Goal: Information Seeking & Learning: Learn about a topic

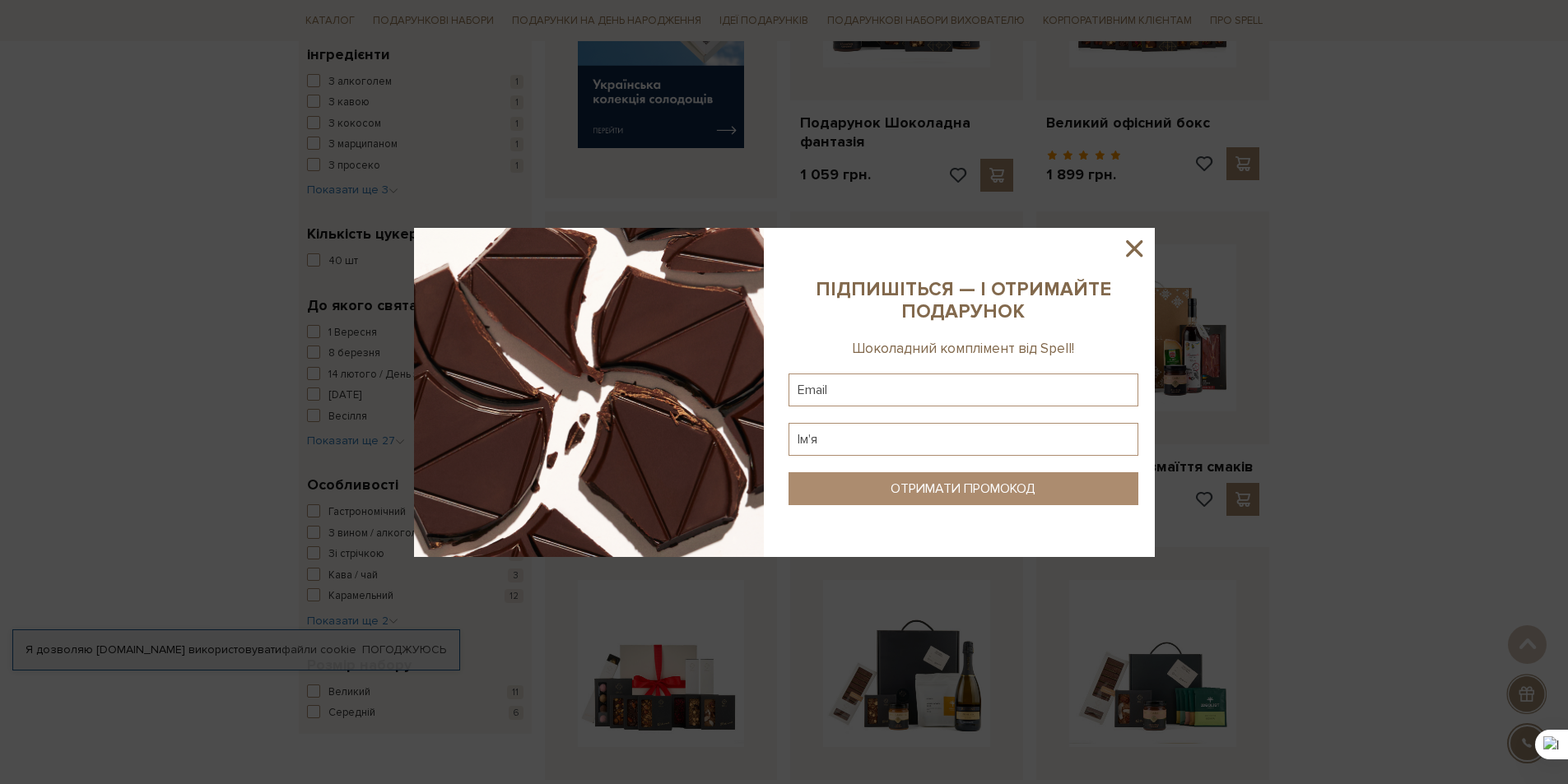
scroll to position [740, 0]
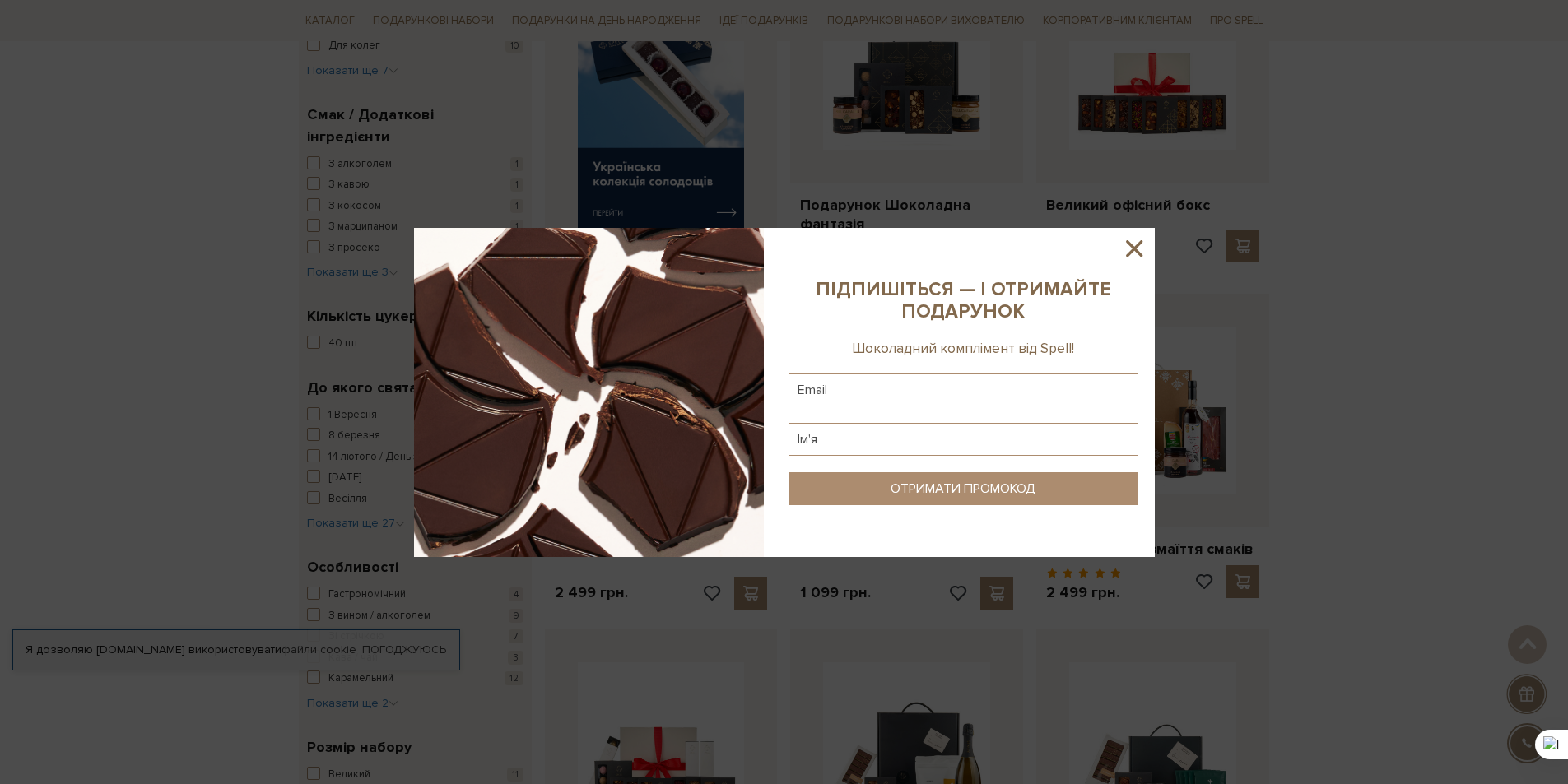
click at [1140, 247] on icon at bounding box center [1134, 248] width 28 height 28
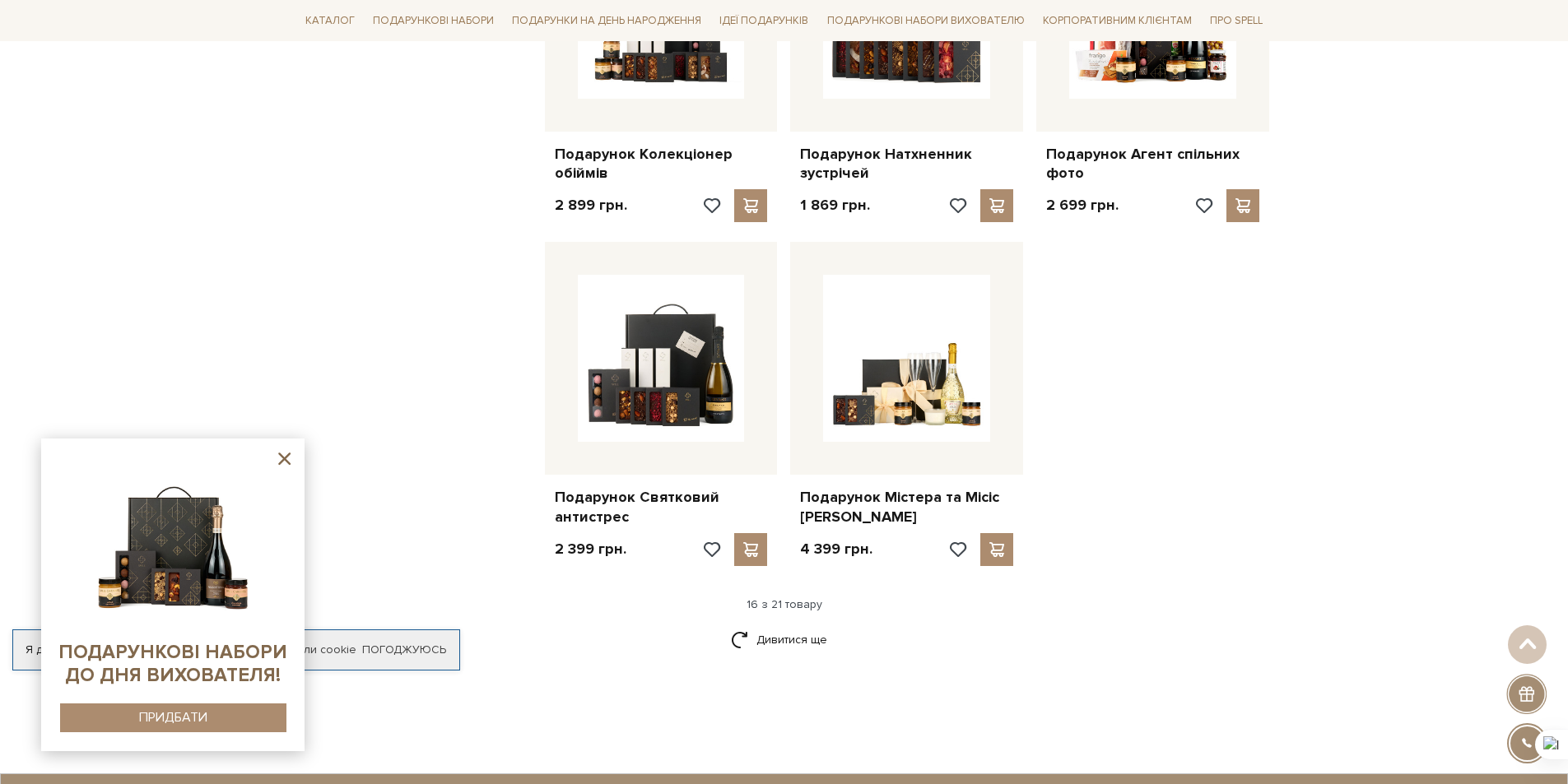
scroll to position [2057, 0]
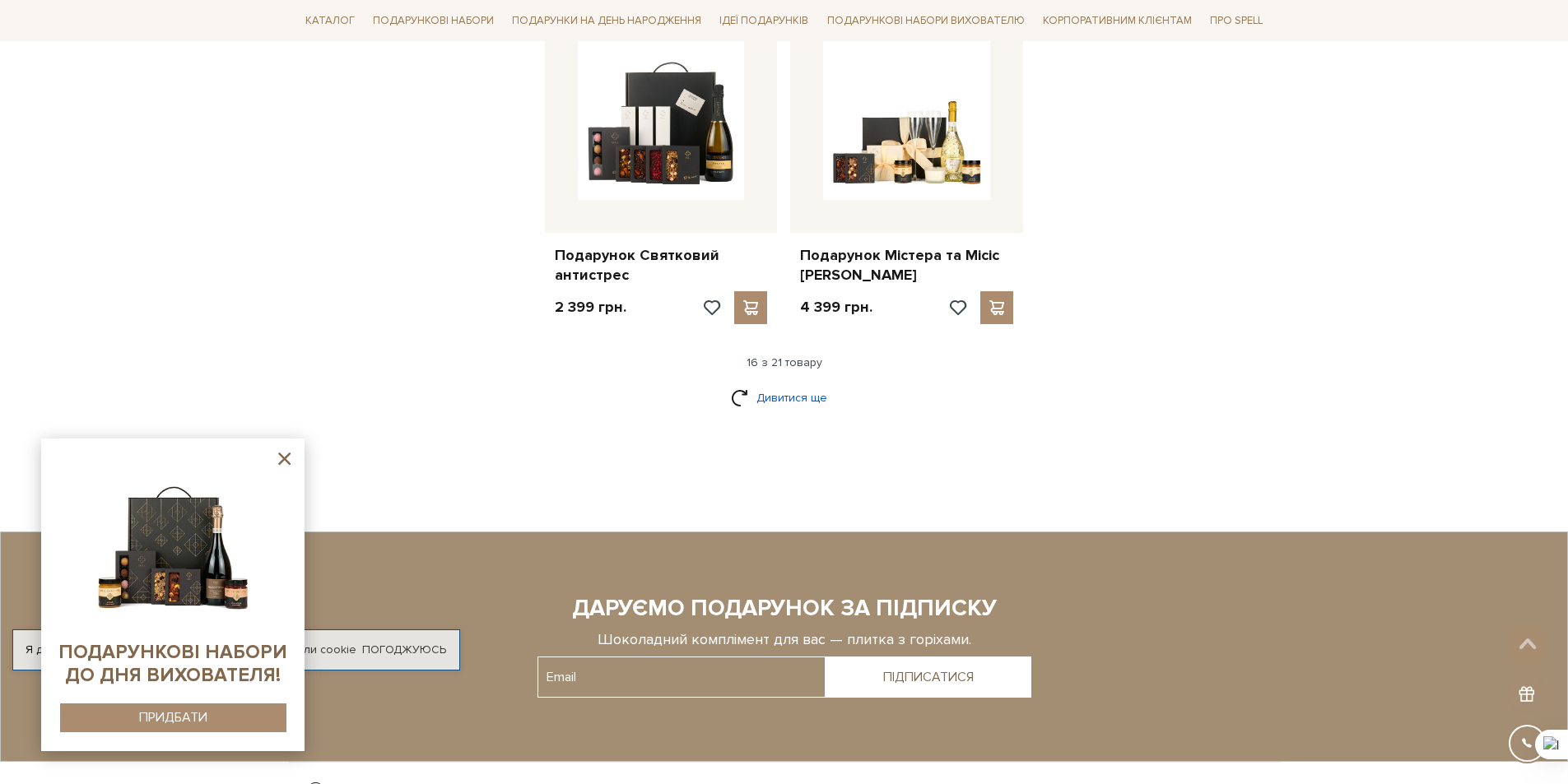
click at [766, 404] on link "Дивитися ще" at bounding box center [784, 398] width 107 height 29
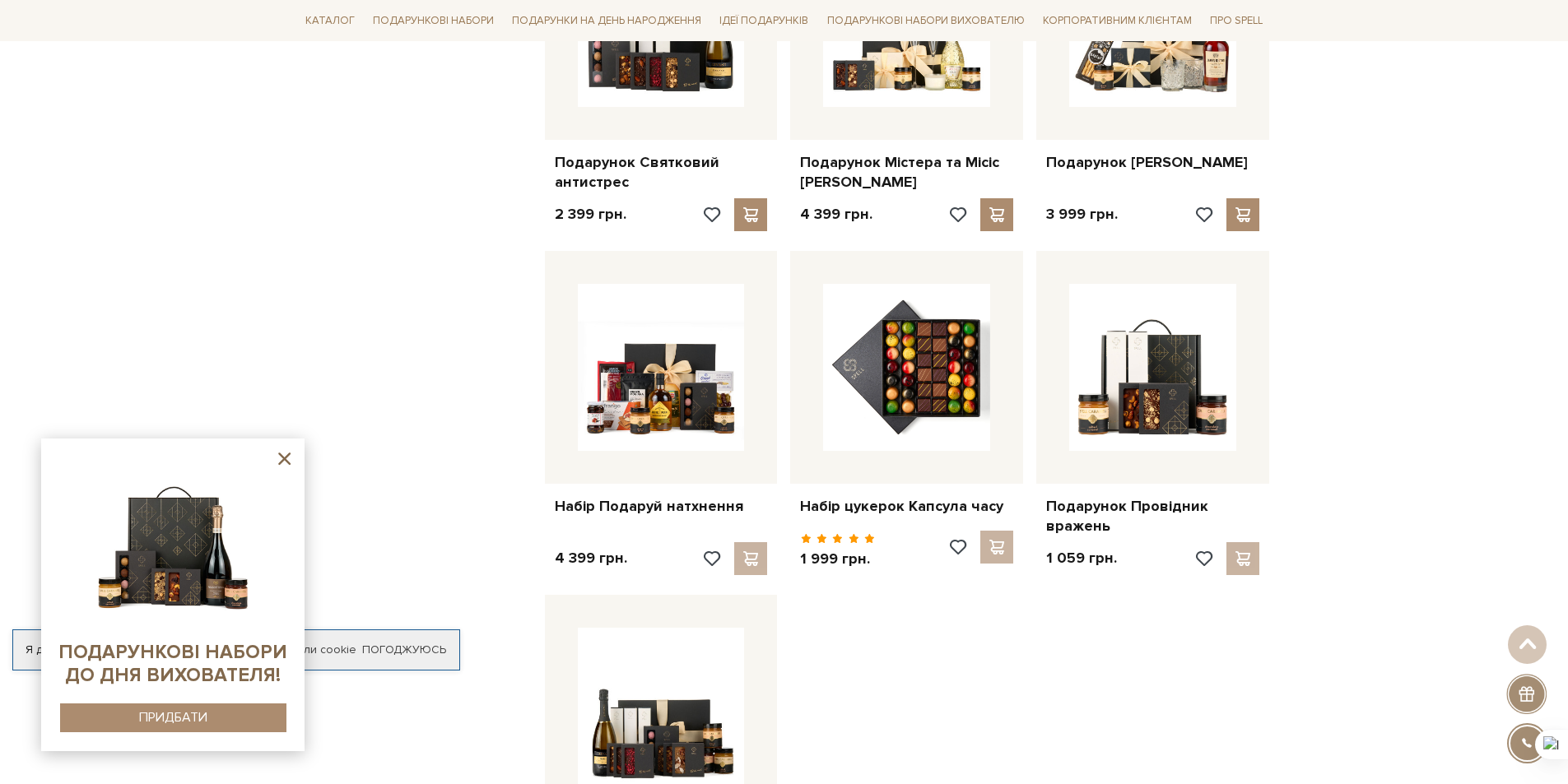
scroll to position [2304, 0]
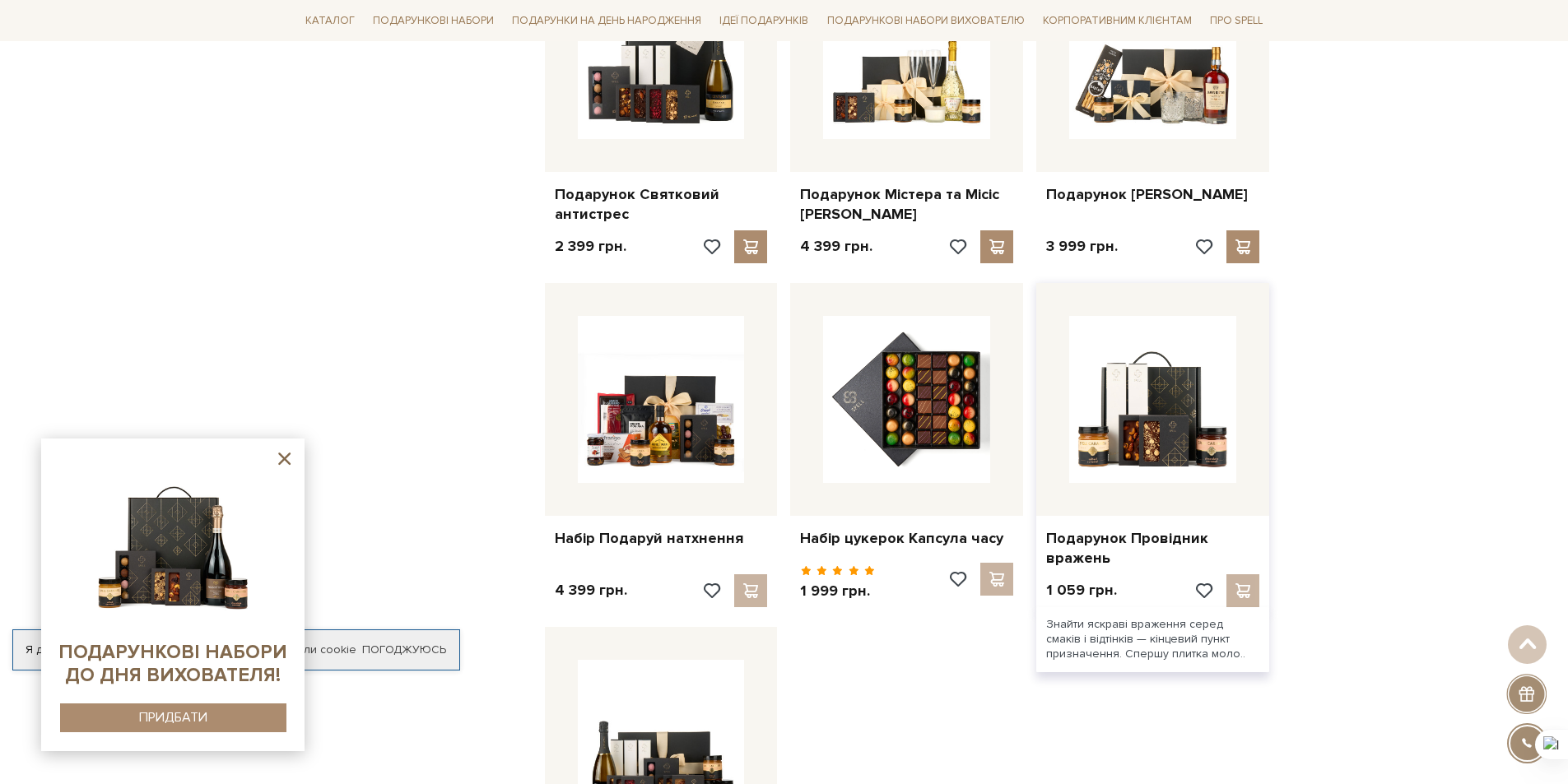
scroll to position [1975, 0]
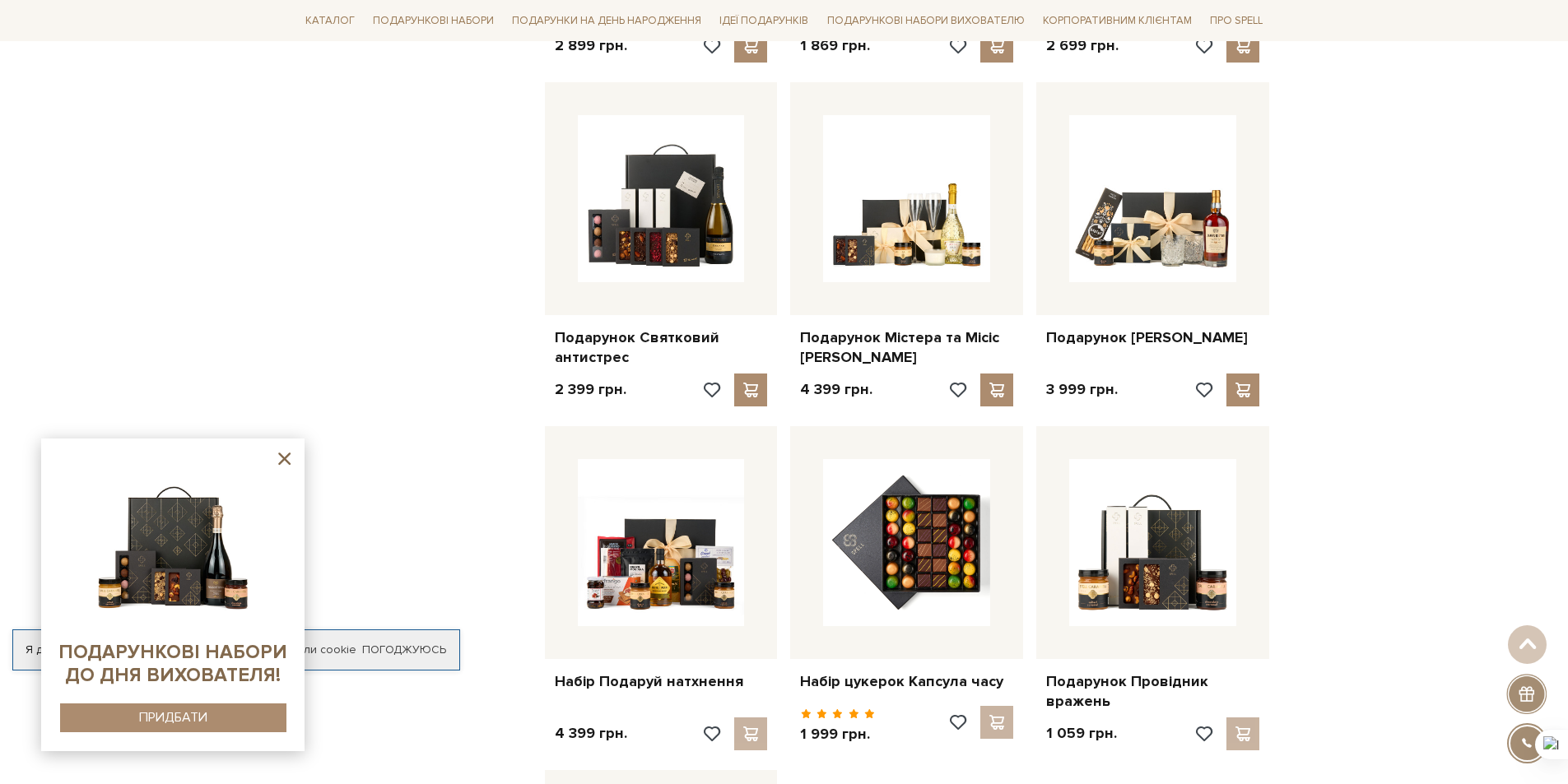
click at [285, 458] on icon at bounding box center [285, 459] width 13 height 13
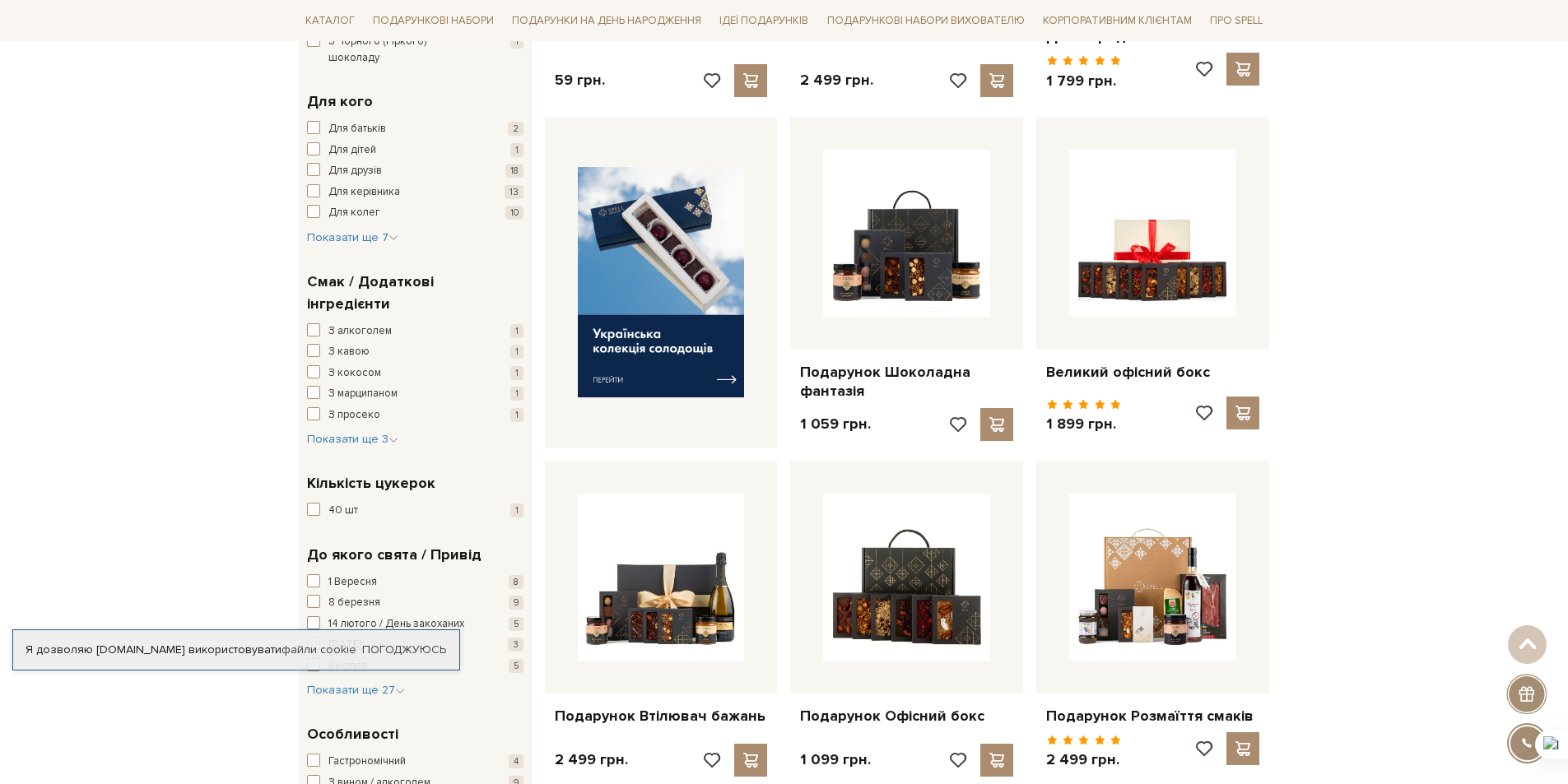
scroll to position [411, 0]
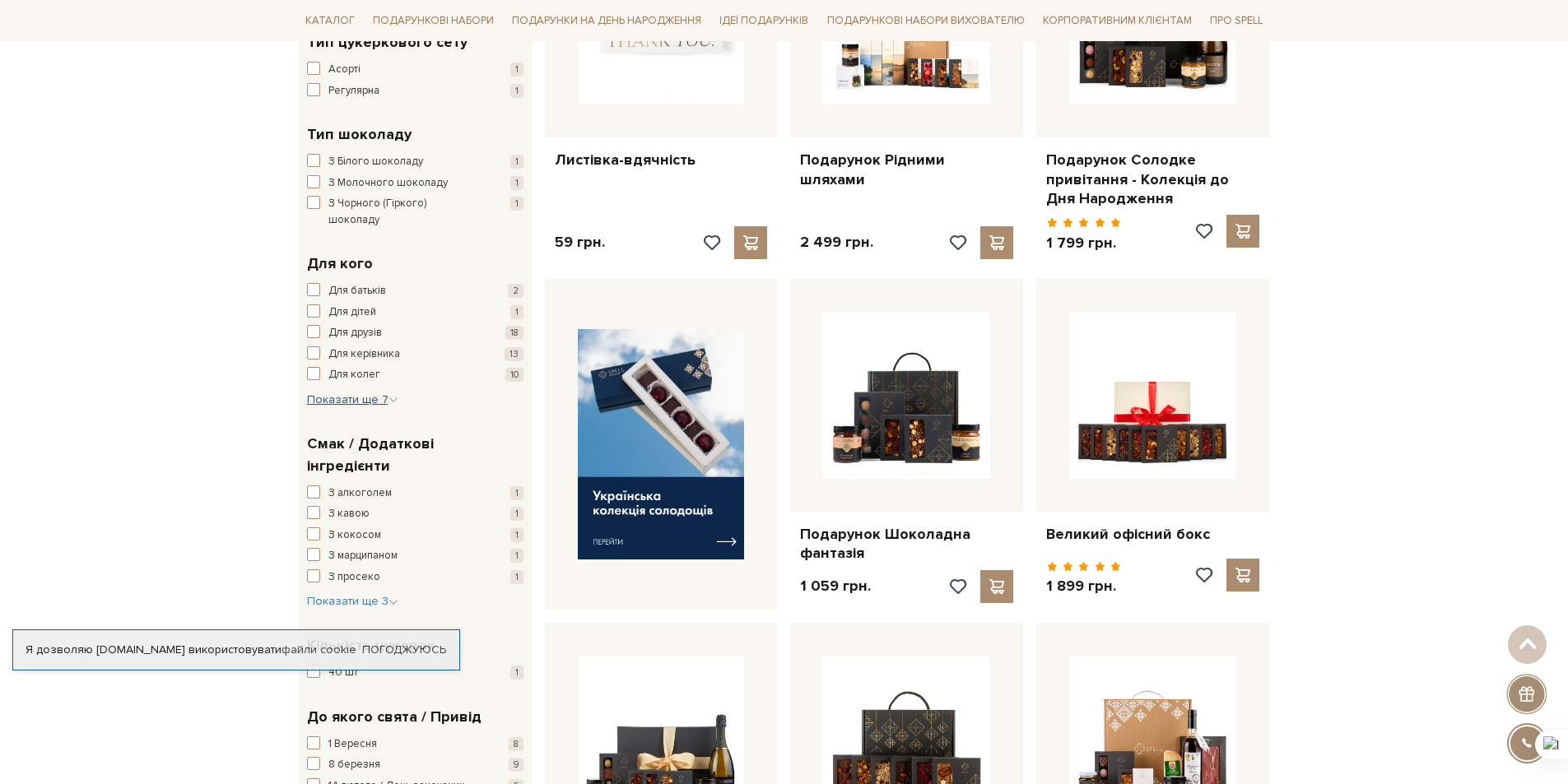
click at [362, 393] on span "Показати ще 7" at bounding box center [353, 399] width 91 height 14
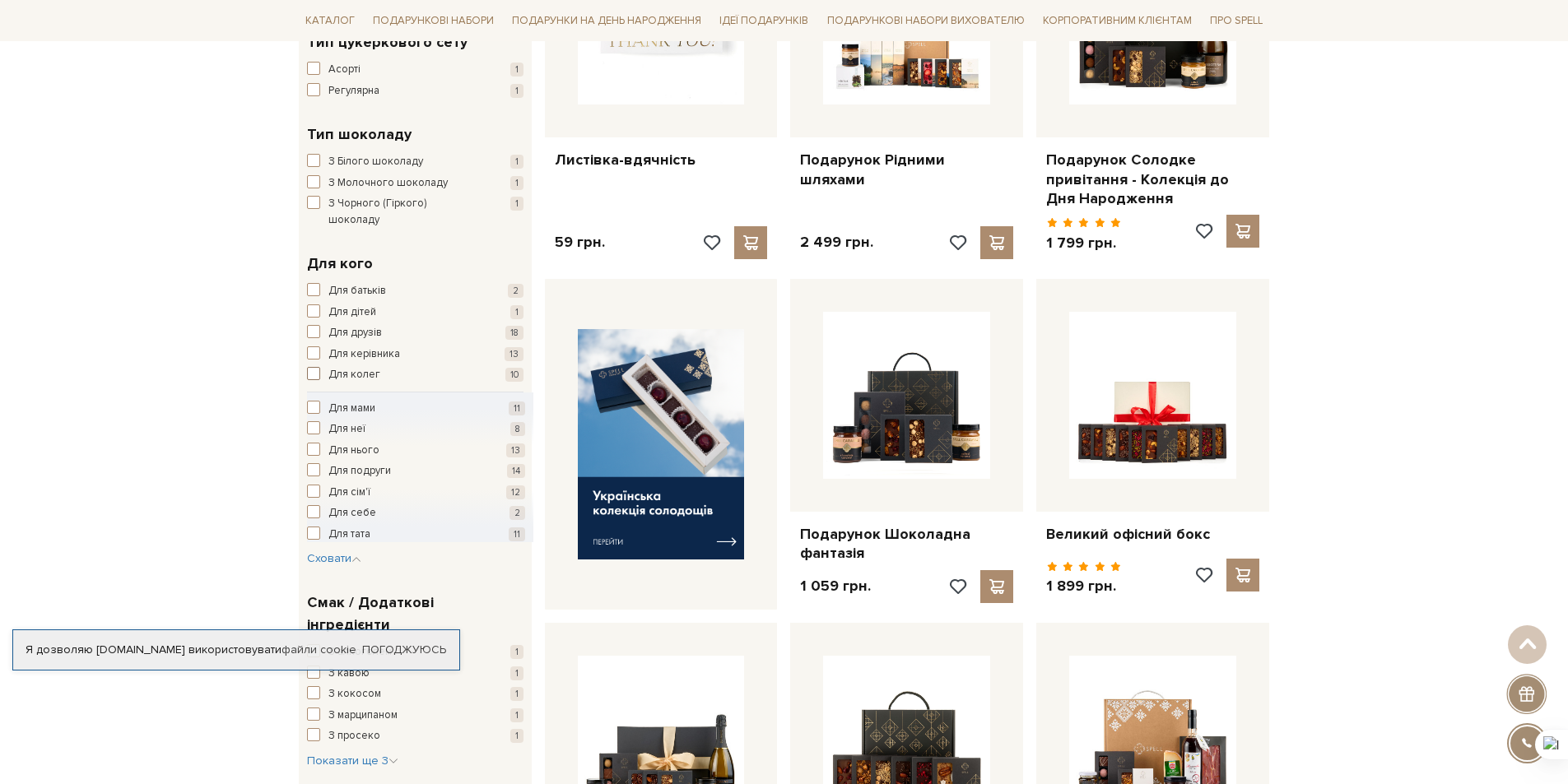
click at [313, 367] on span "button" at bounding box center [314, 374] width 13 height 13
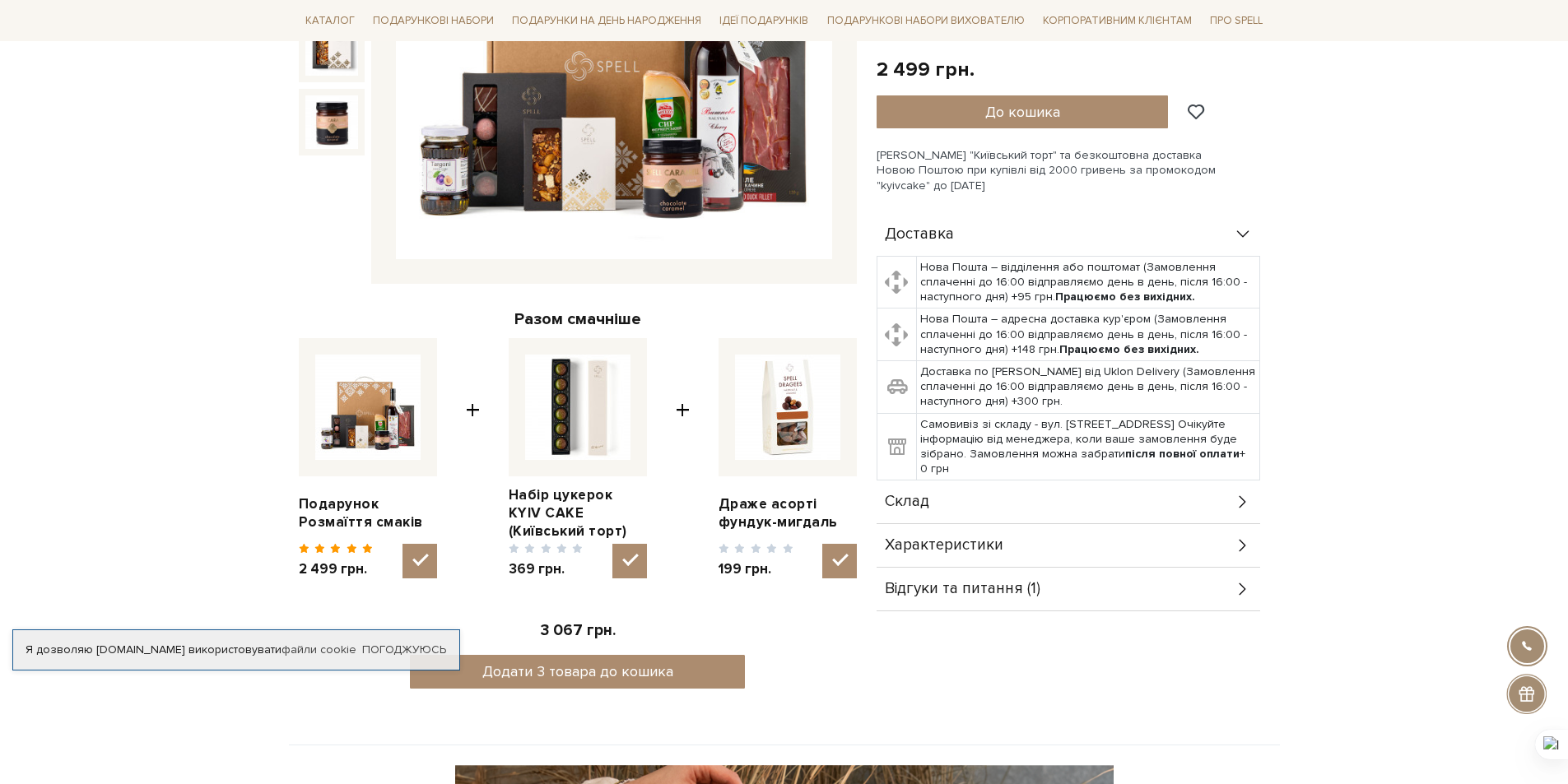
scroll to position [329, 0]
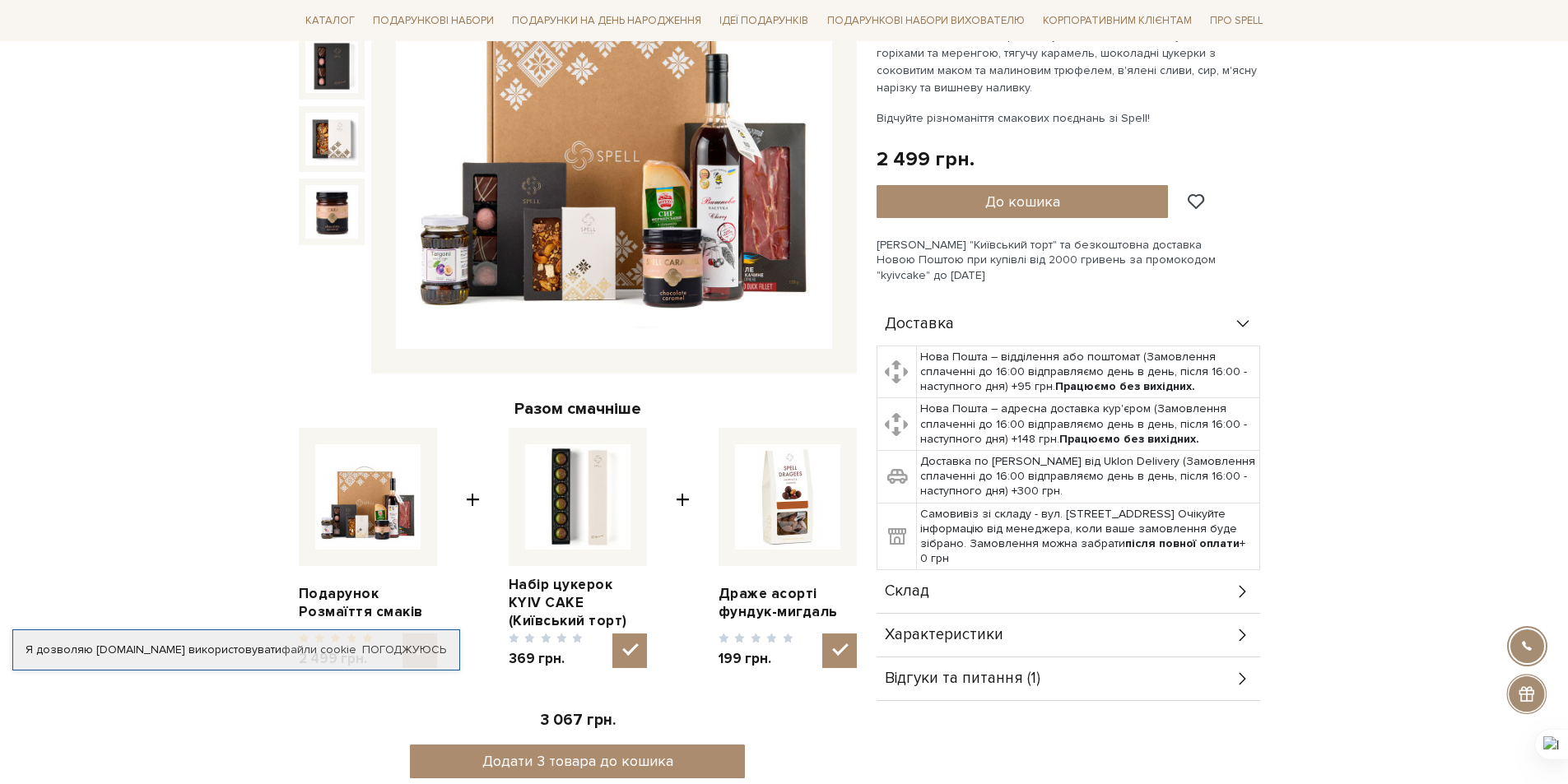
click at [1251, 585] on icon at bounding box center [1243, 592] width 18 height 18
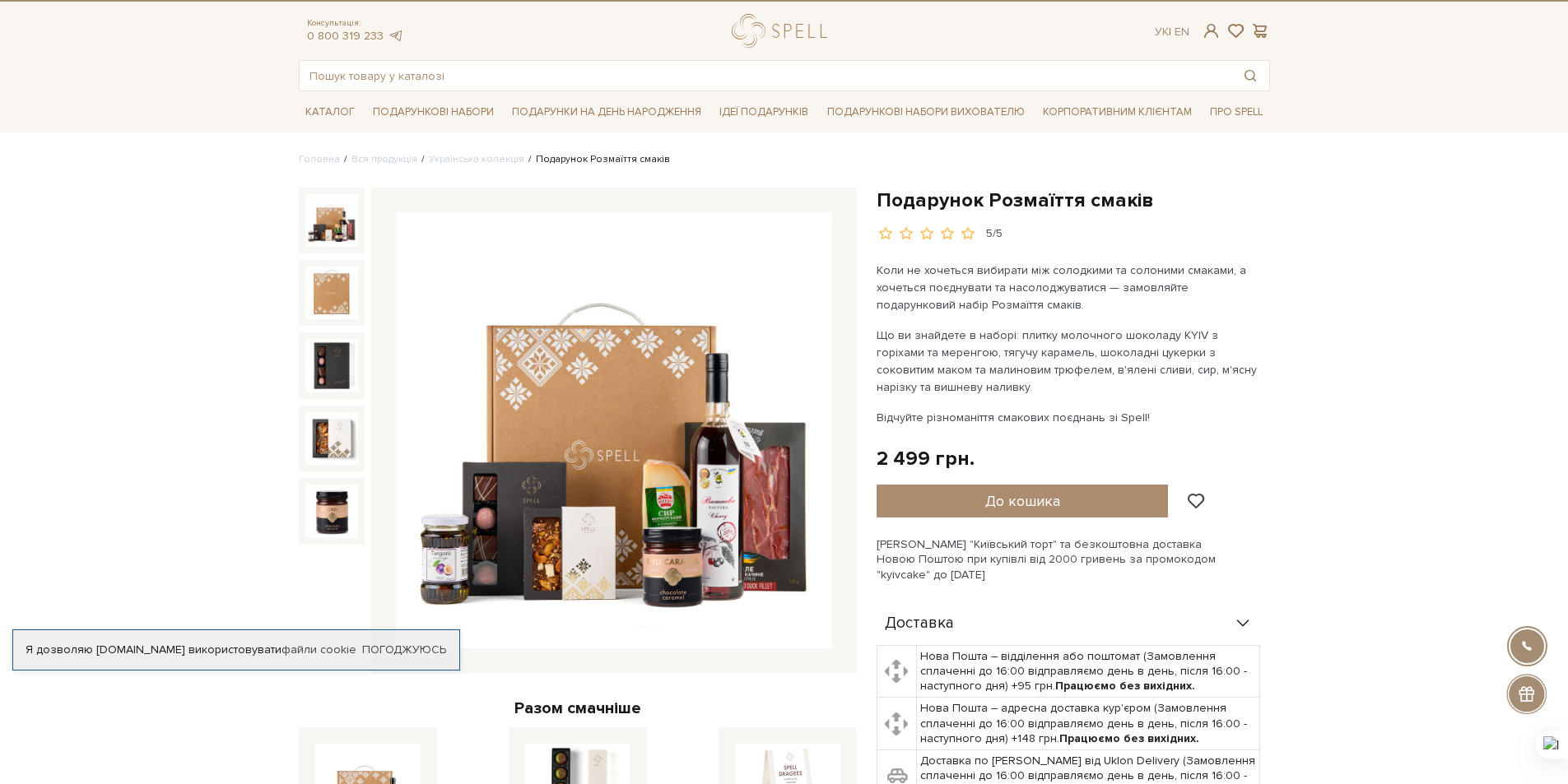
scroll to position [0, 0]
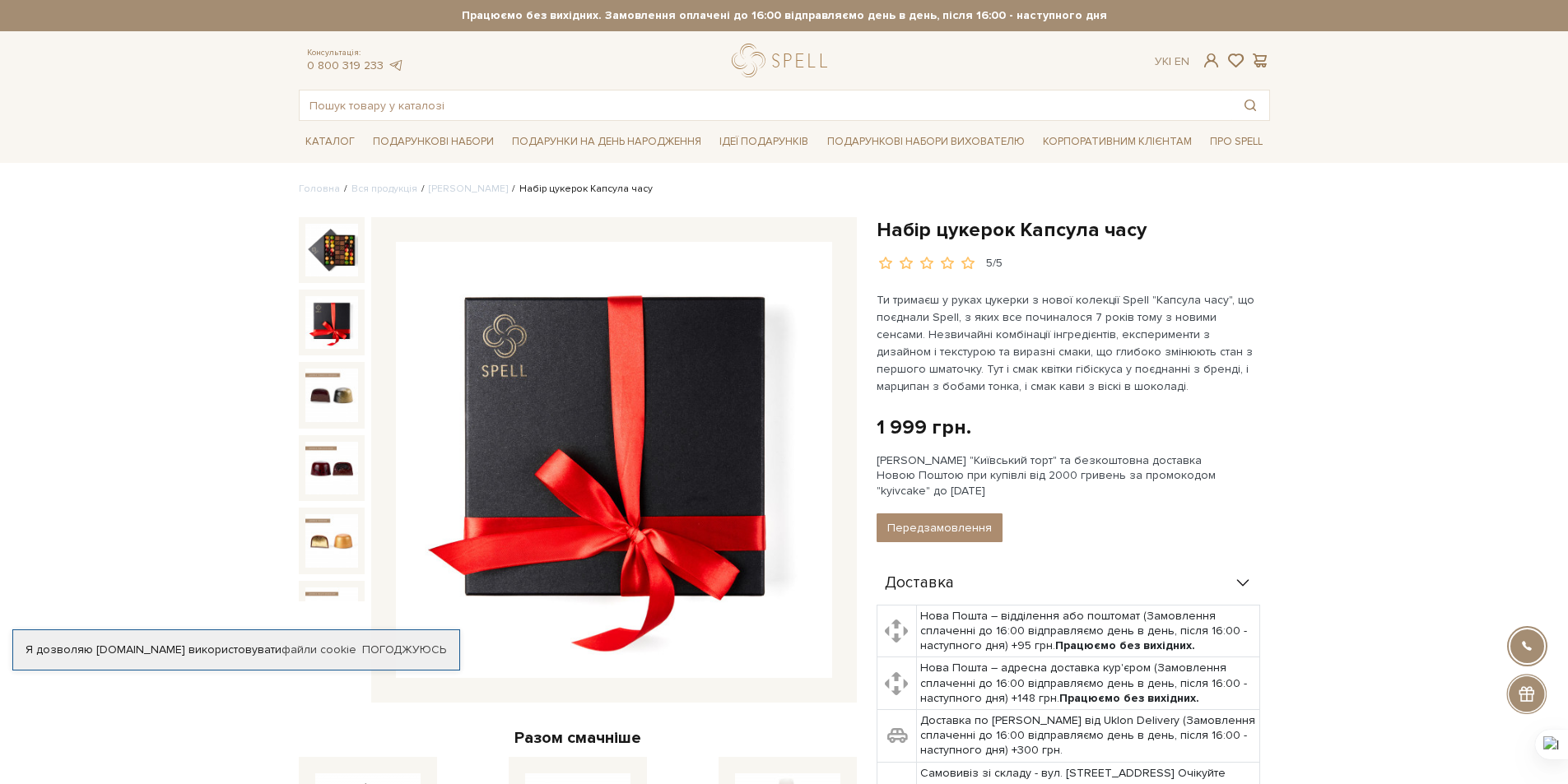
drag, startPoint x: 0, startPoint y: 0, endPoint x: 345, endPoint y: 315, distance: 467.2
click at [345, 315] on img at bounding box center [332, 323] width 53 height 53
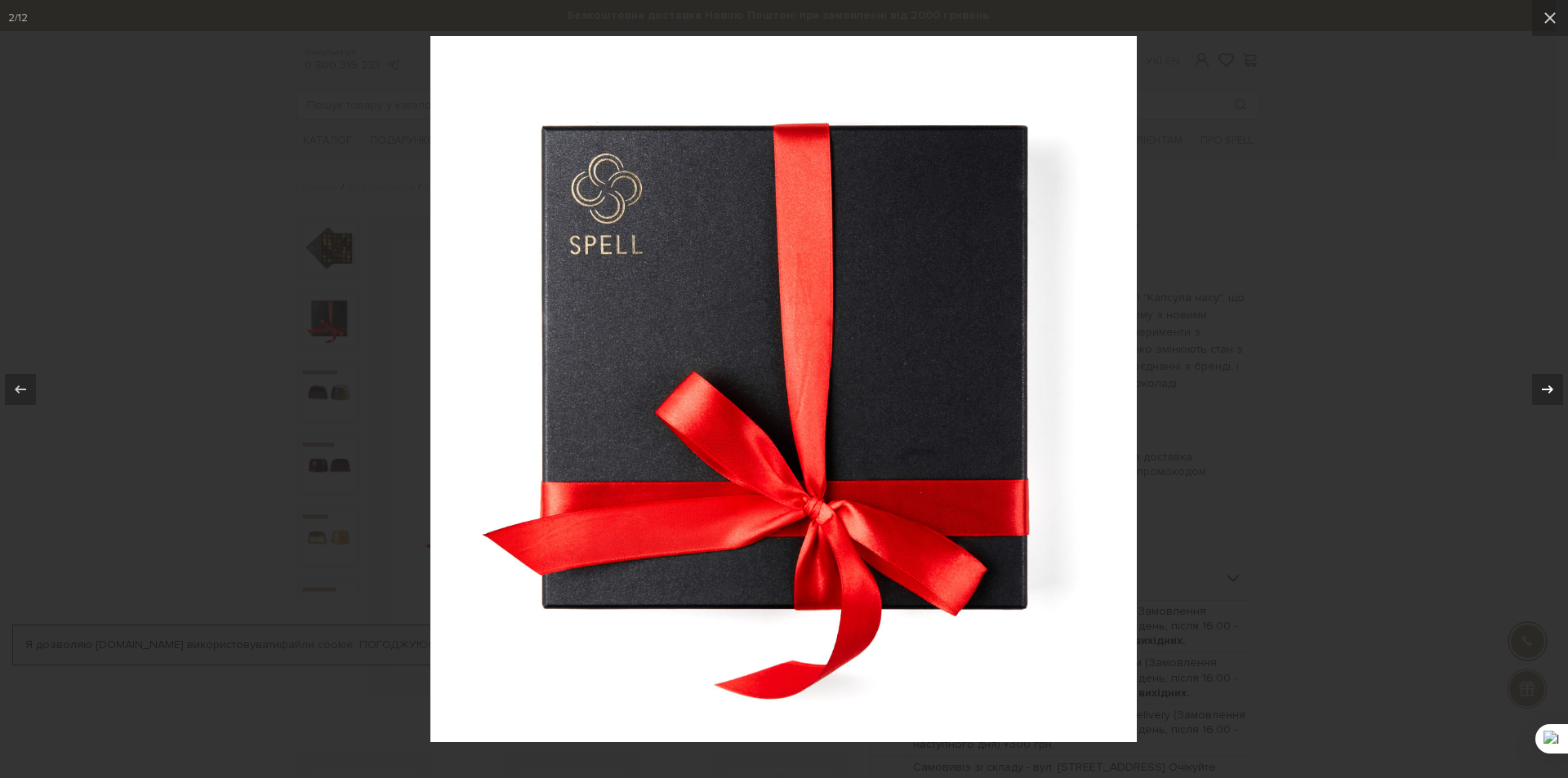
click at [1546, 386] on icon at bounding box center [1547, 390] width 20 height 20
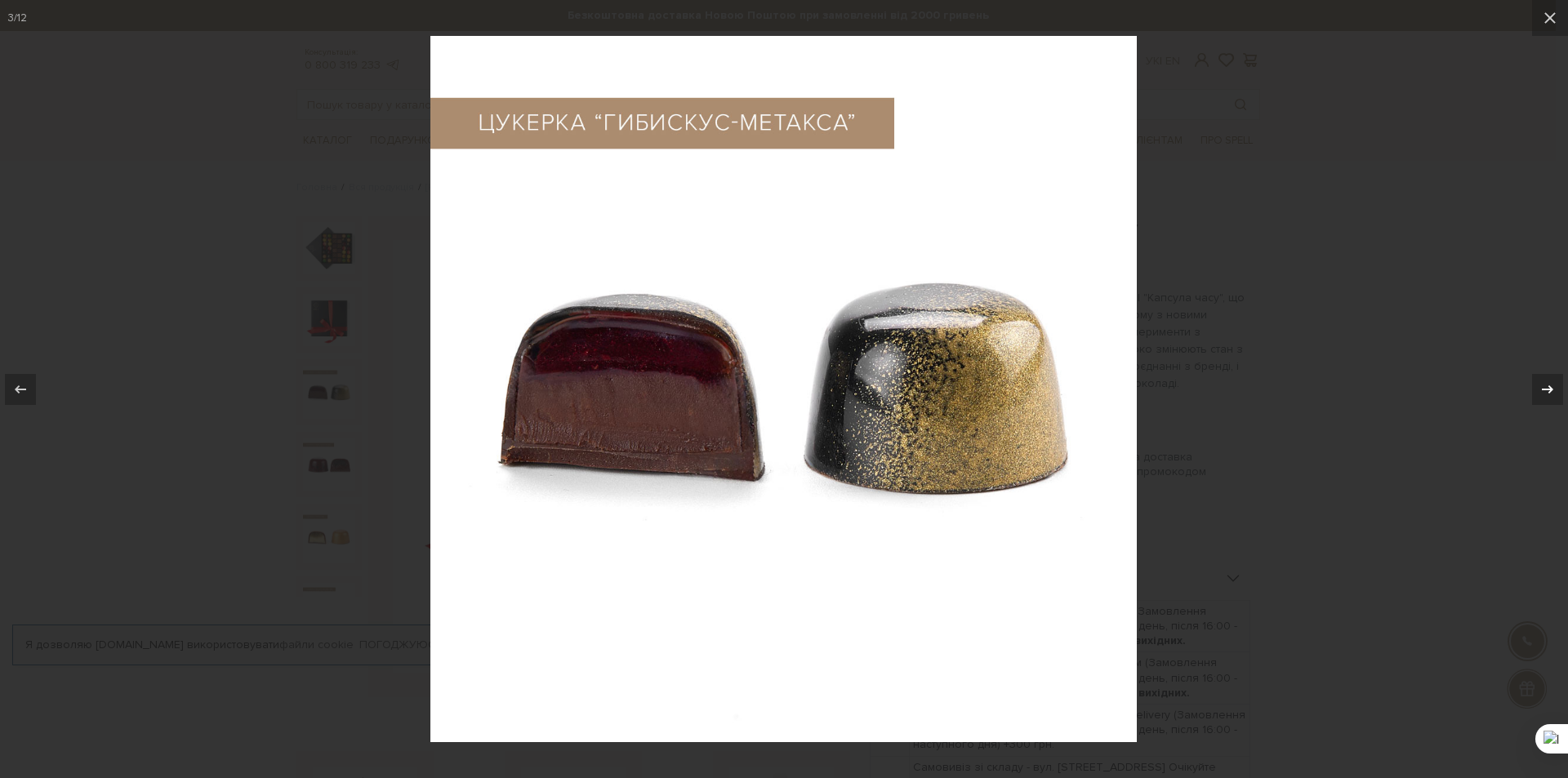
click at [1546, 386] on icon at bounding box center [1547, 390] width 20 height 20
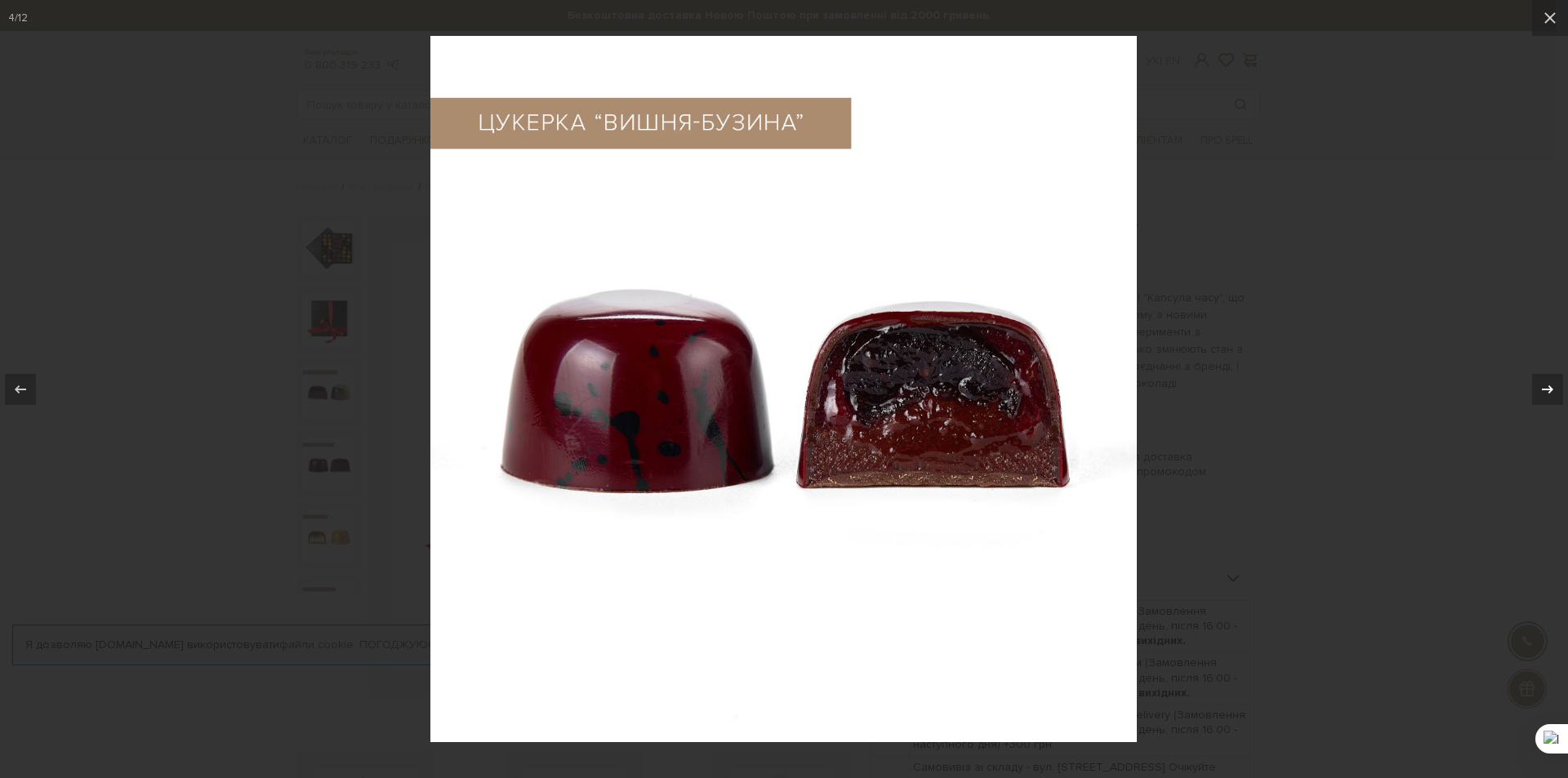
click at [1546, 386] on icon at bounding box center [1547, 390] width 20 height 20
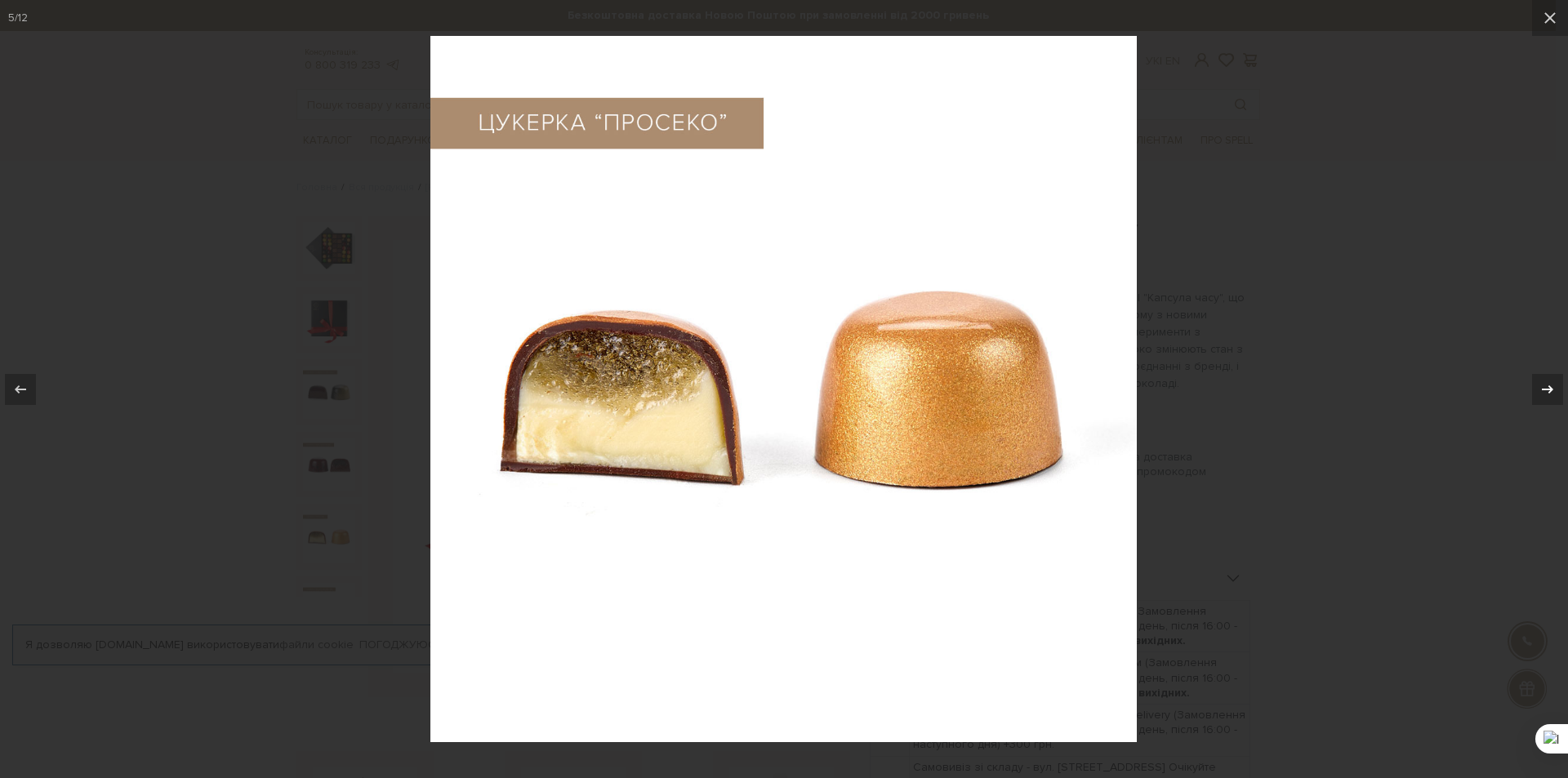
click at [1546, 386] on icon at bounding box center [1547, 390] width 20 height 20
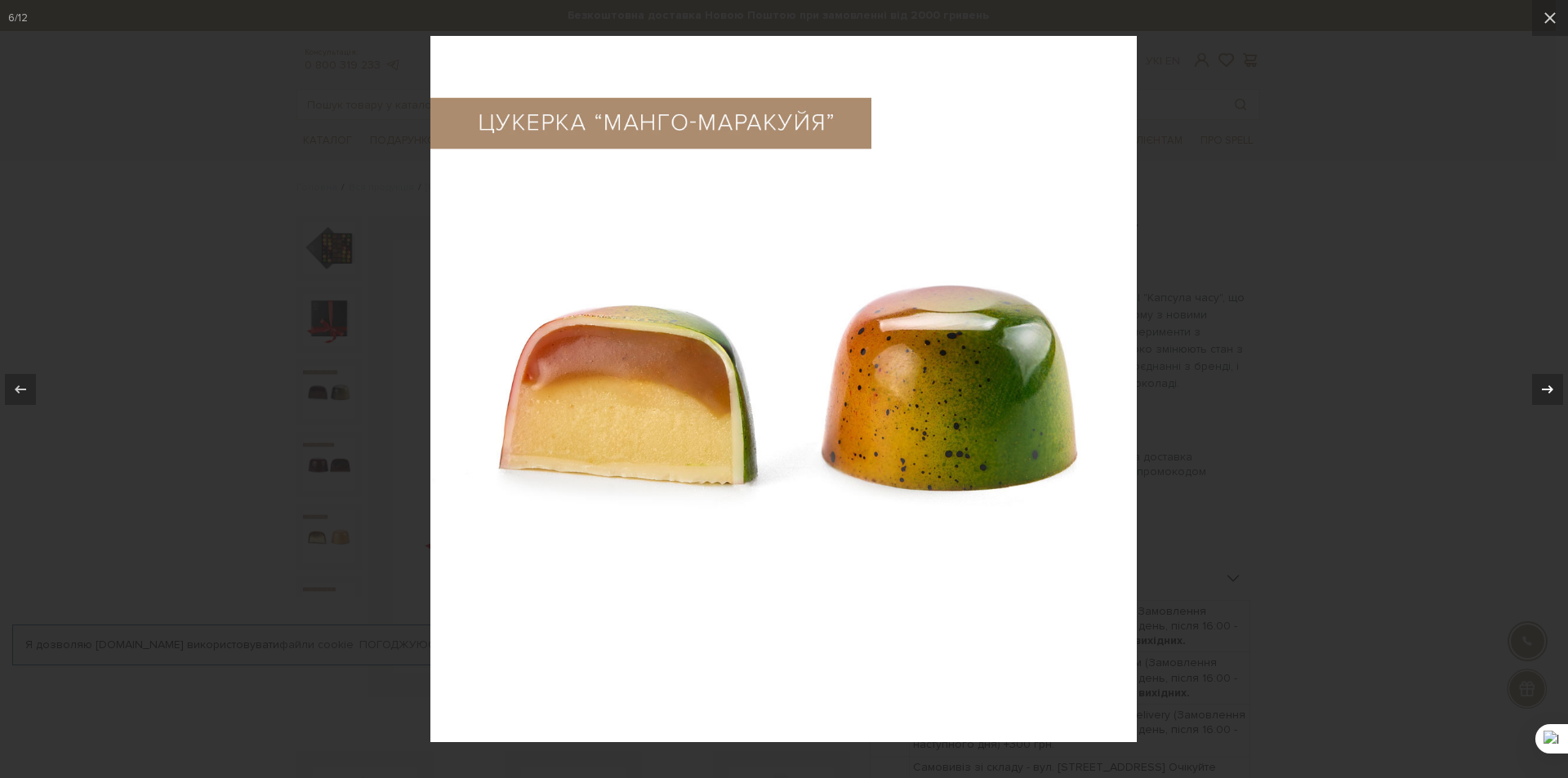
click at [1546, 386] on icon at bounding box center [1547, 390] width 20 height 20
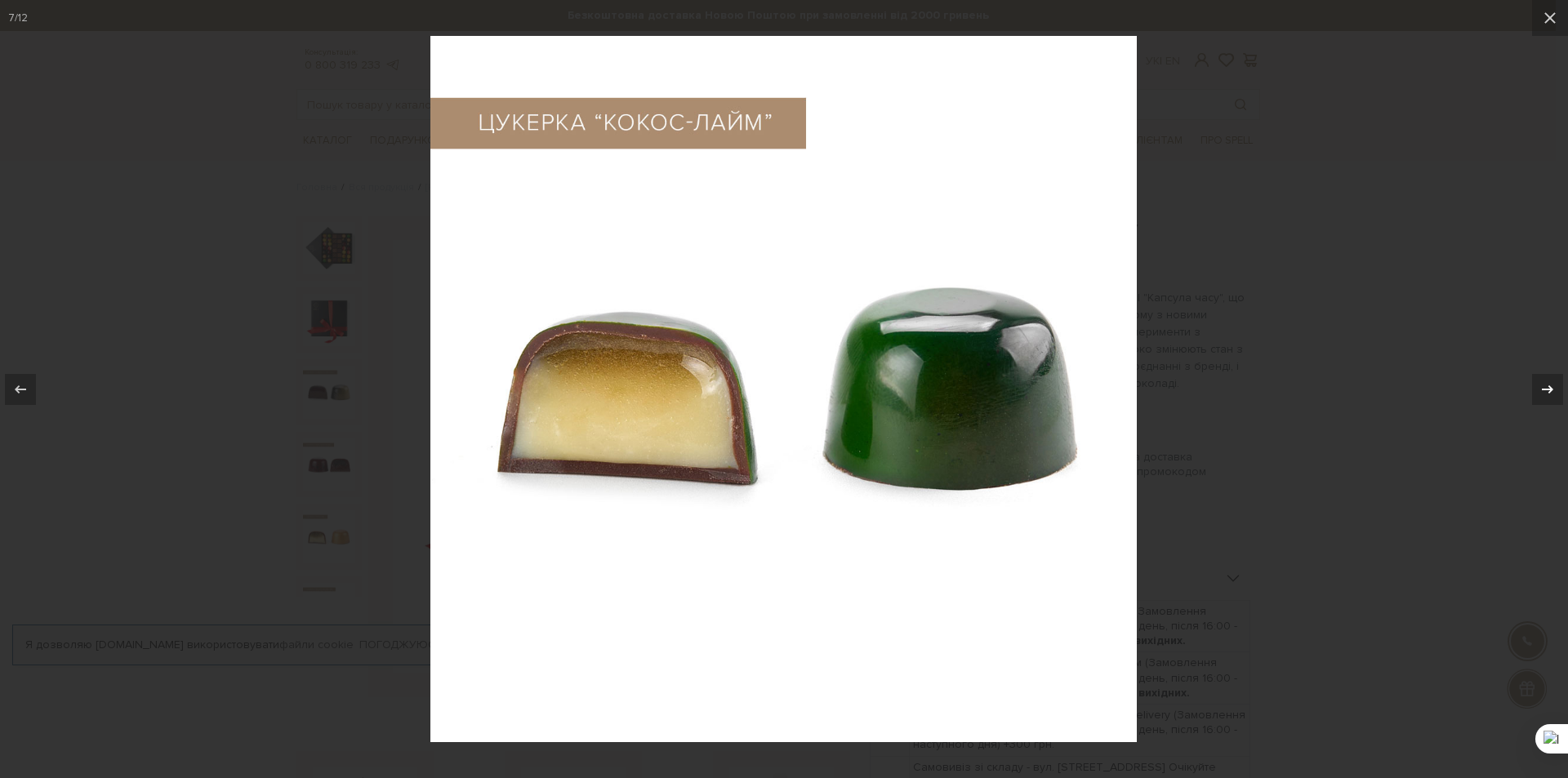
click at [1546, 386] on icon at bounding box center [1547, 390] width 20 height 20
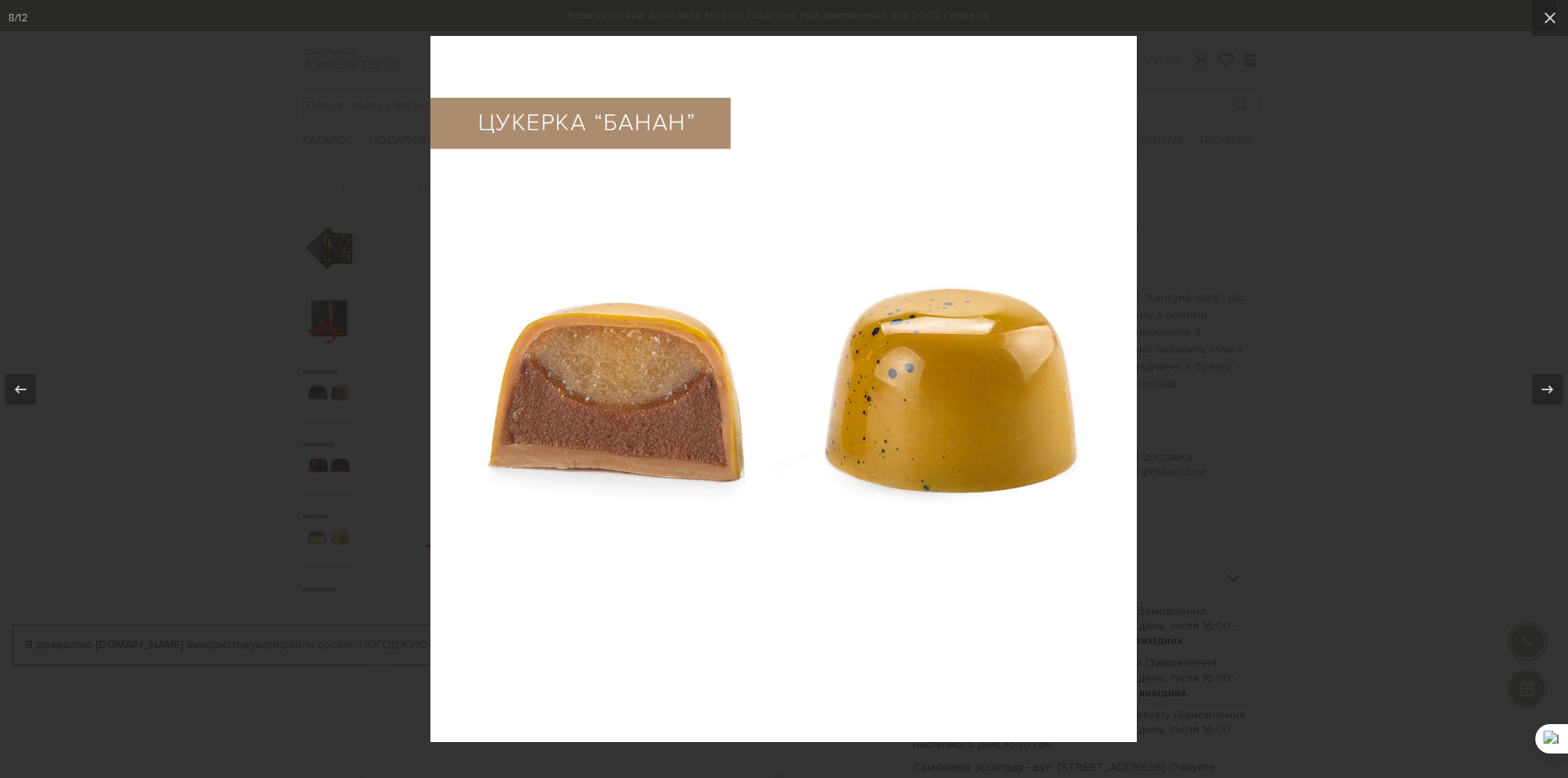
click at [1279, 311] on div at bounding box center [784, 389] width 1568 height 778
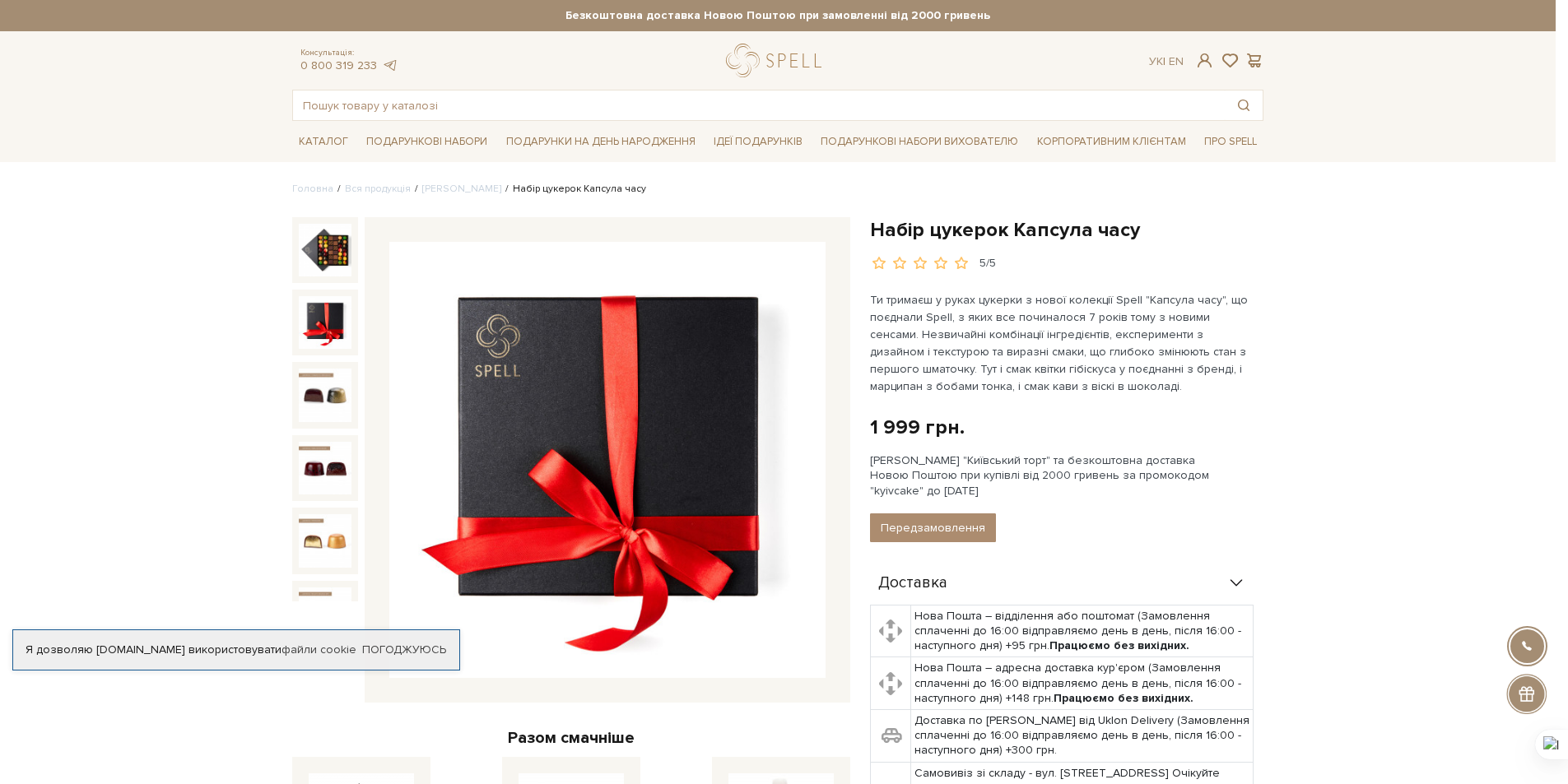
scroll to position [329, 0]
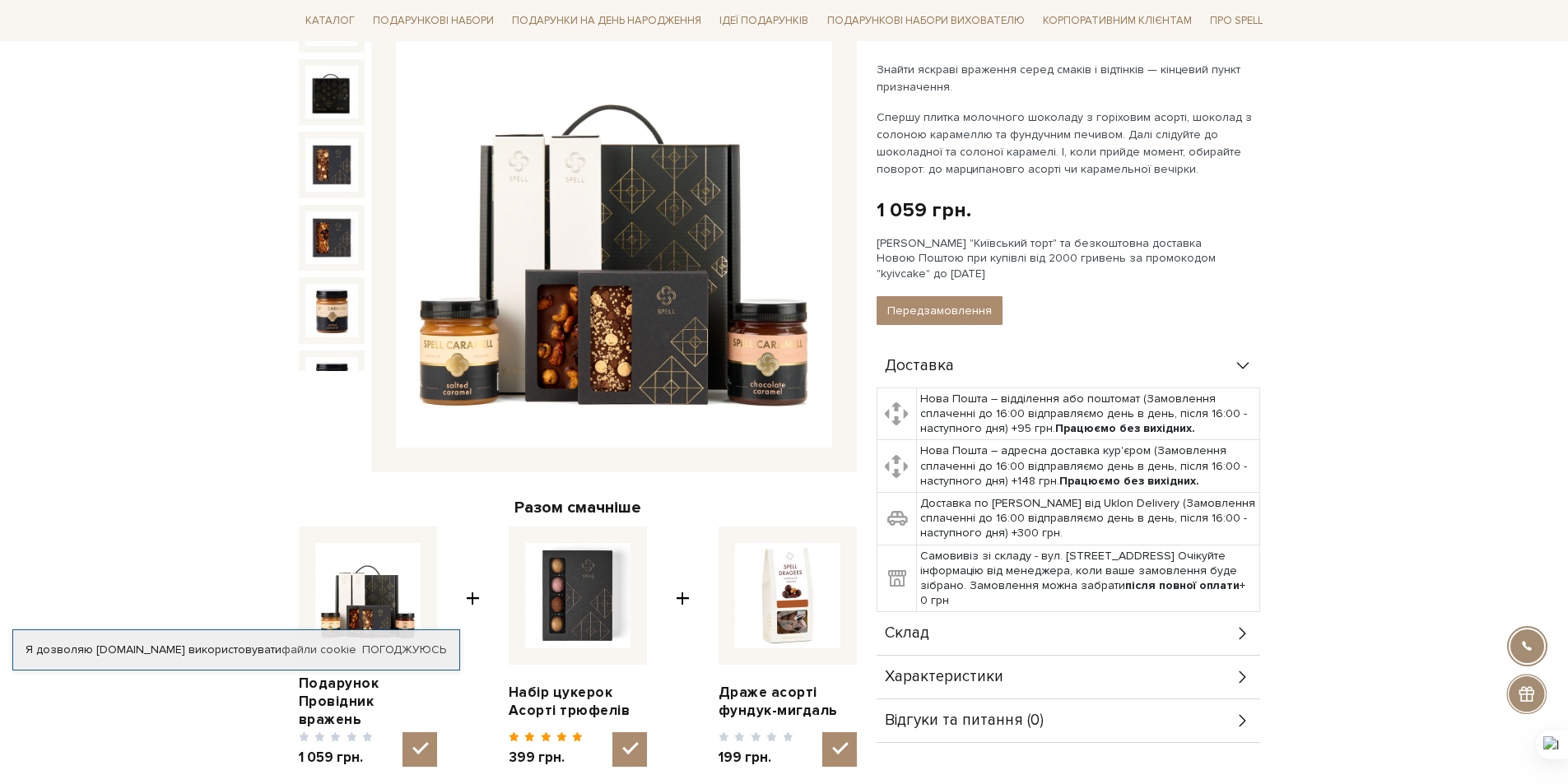
scroll to position [329, 0]
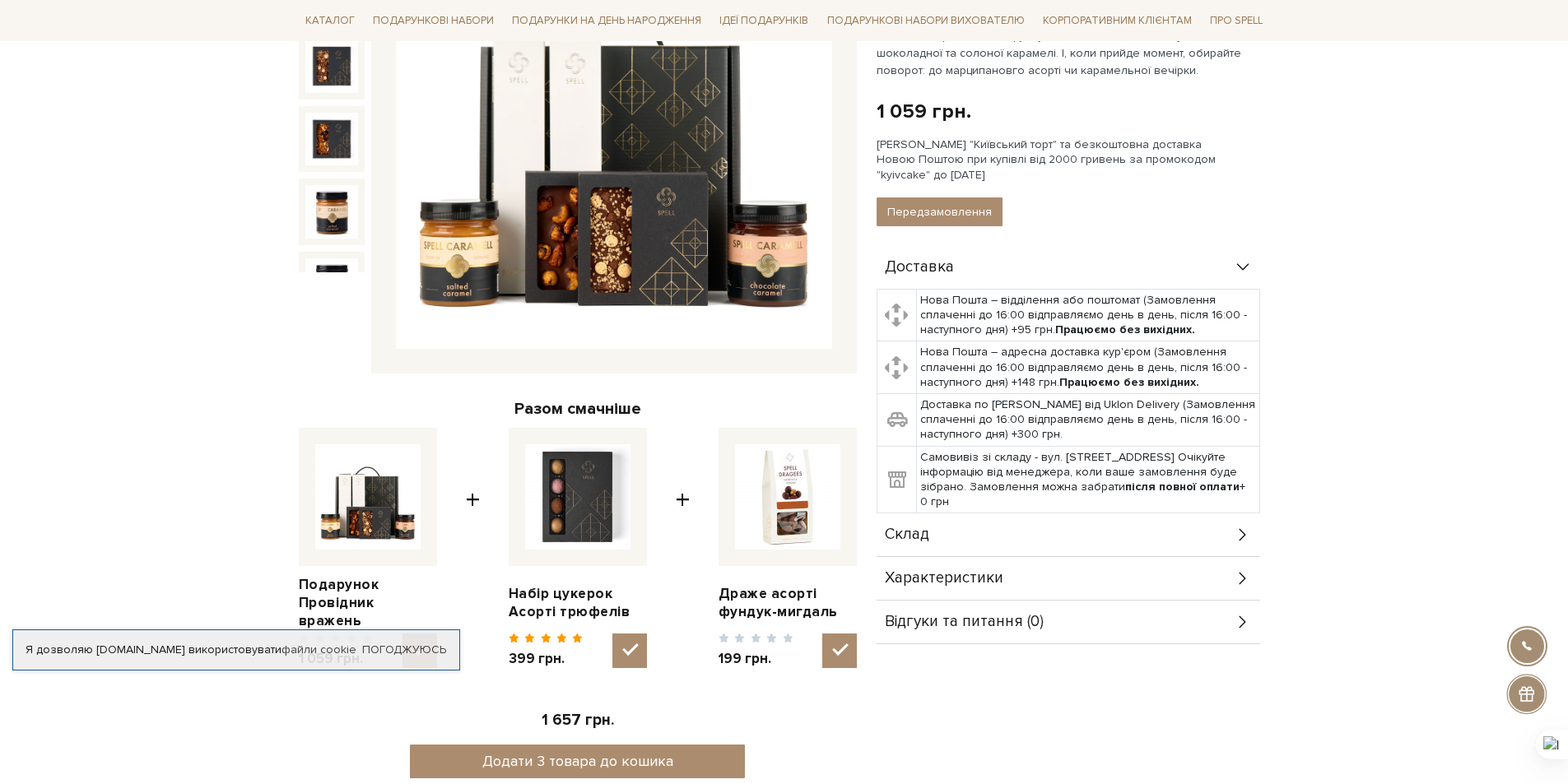
click at [1232, 536] on div "Склад" at bounding box center [1068, 534] width 384 height 43
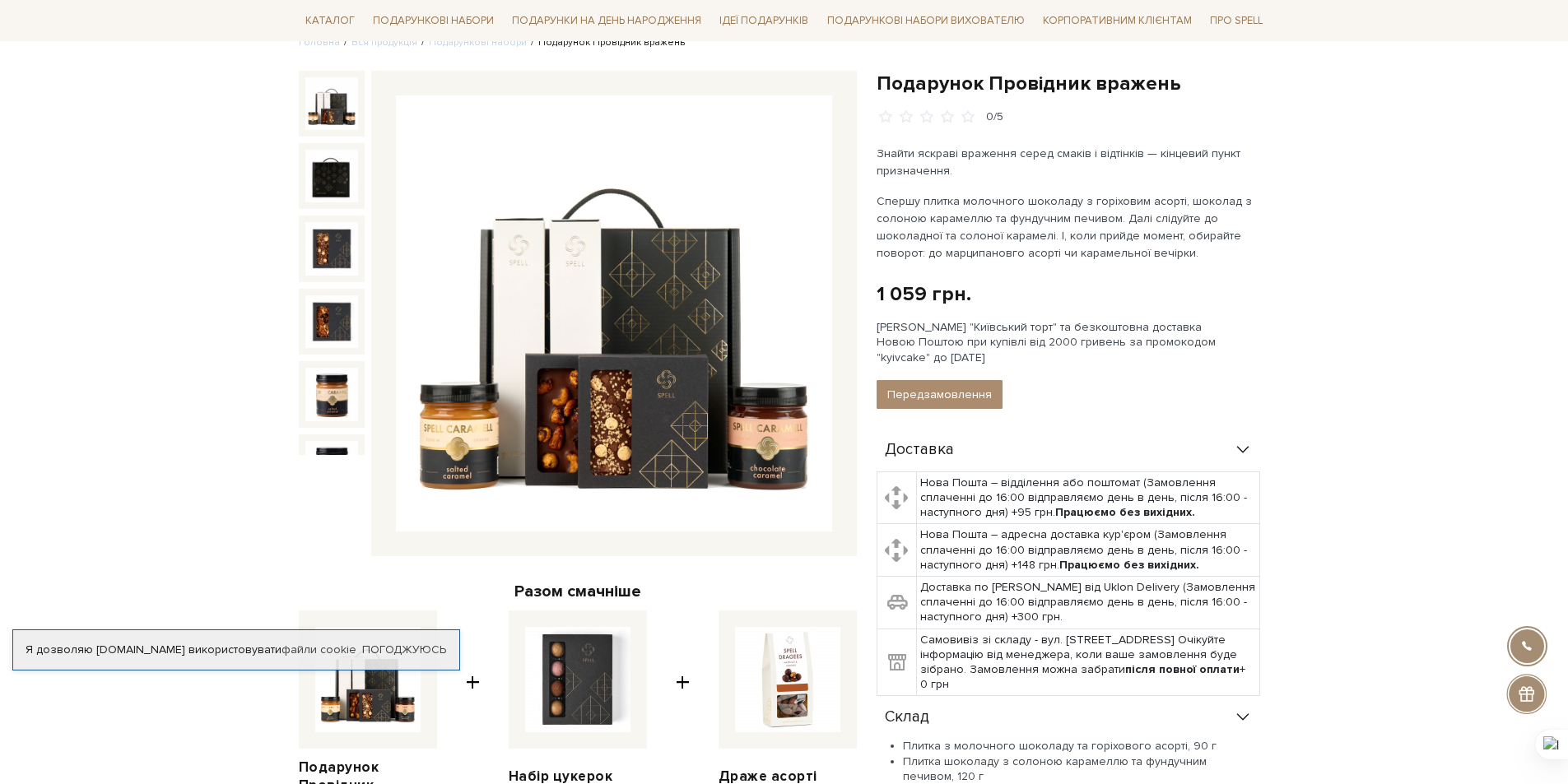
scroll to position [0, 0]
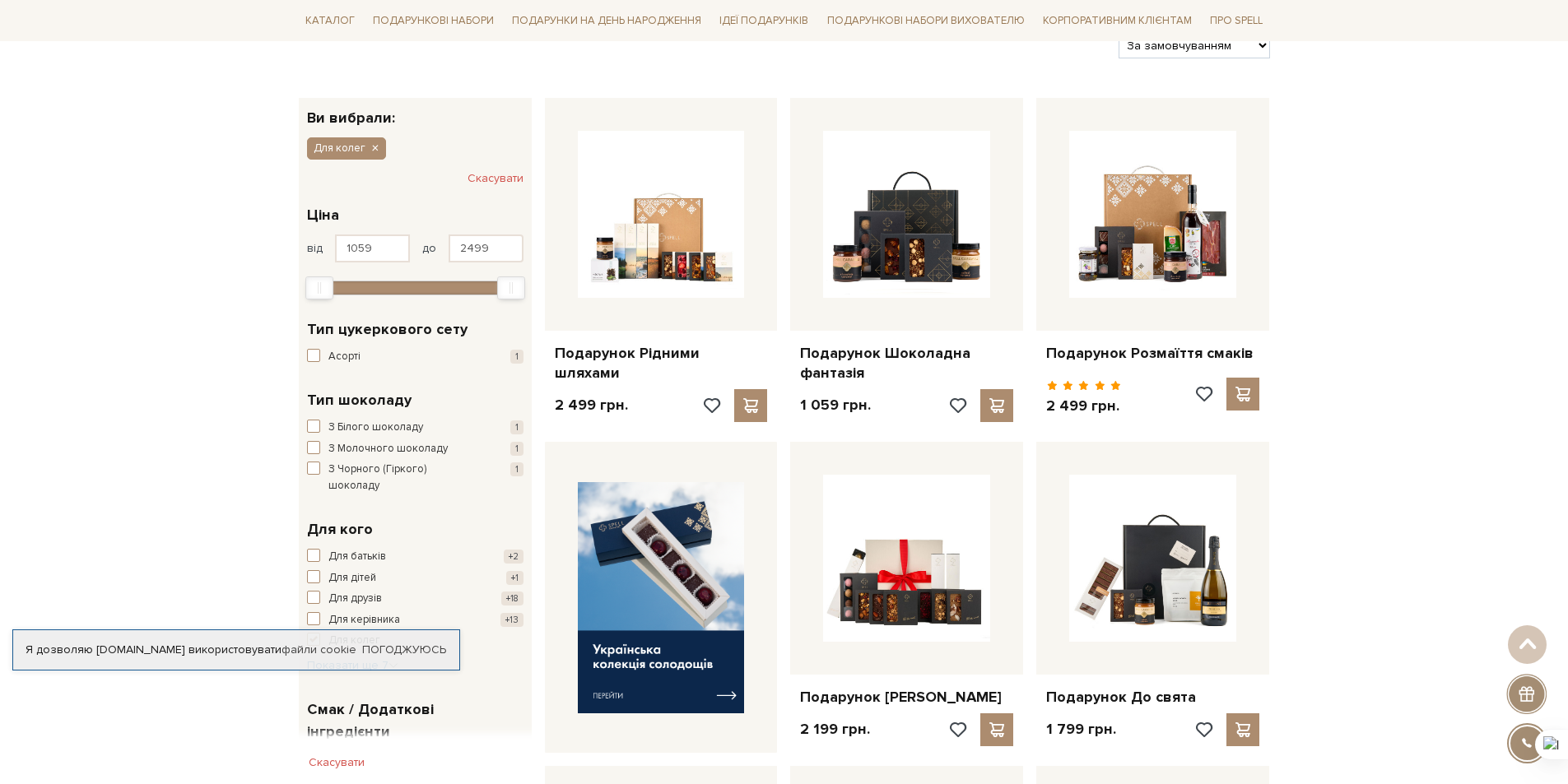
scroll to position [247, 0]
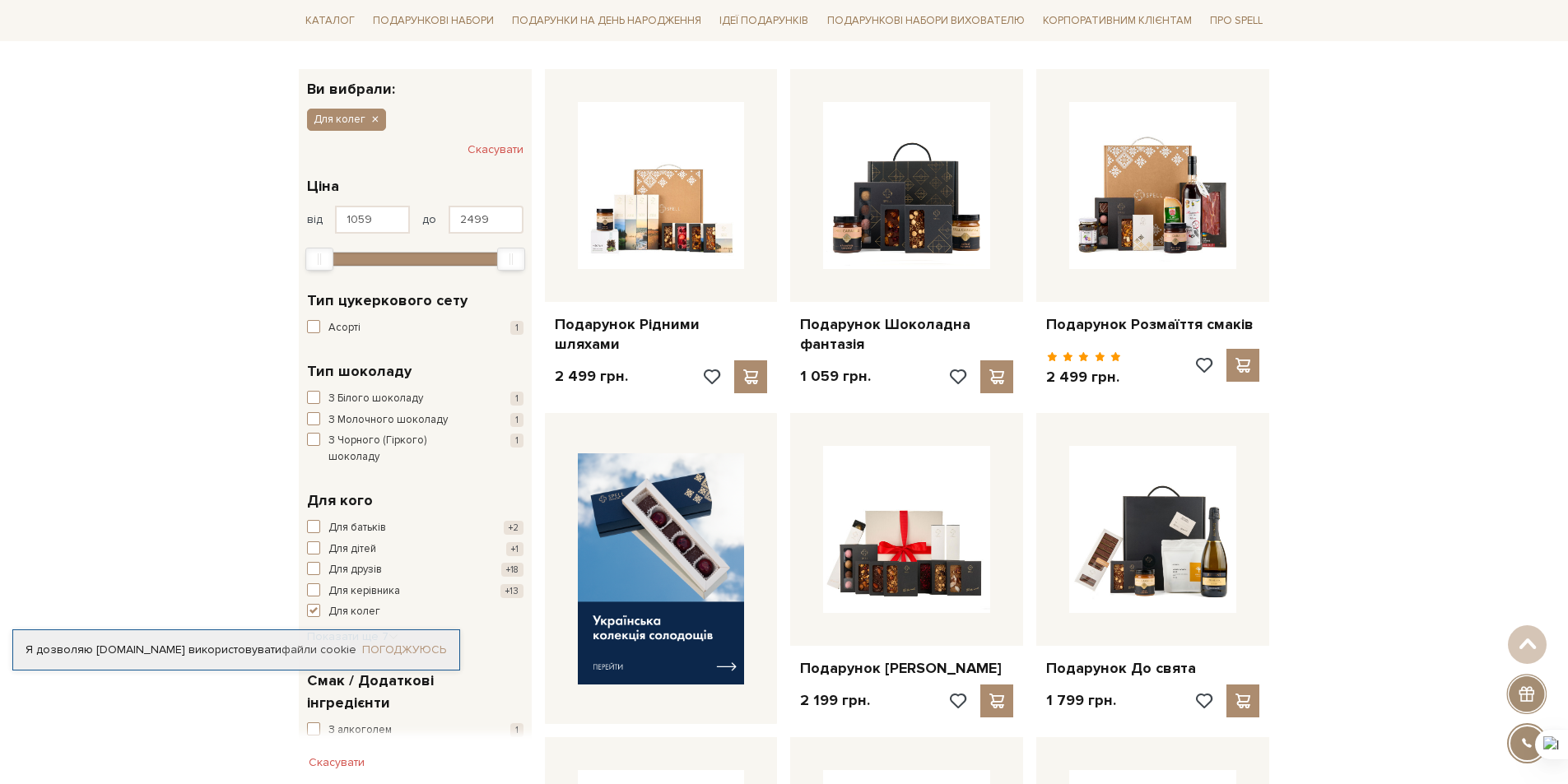
click at [431, 650] on link "Погоджуюсь" at bounding box center [404, 650] width 84 height 15
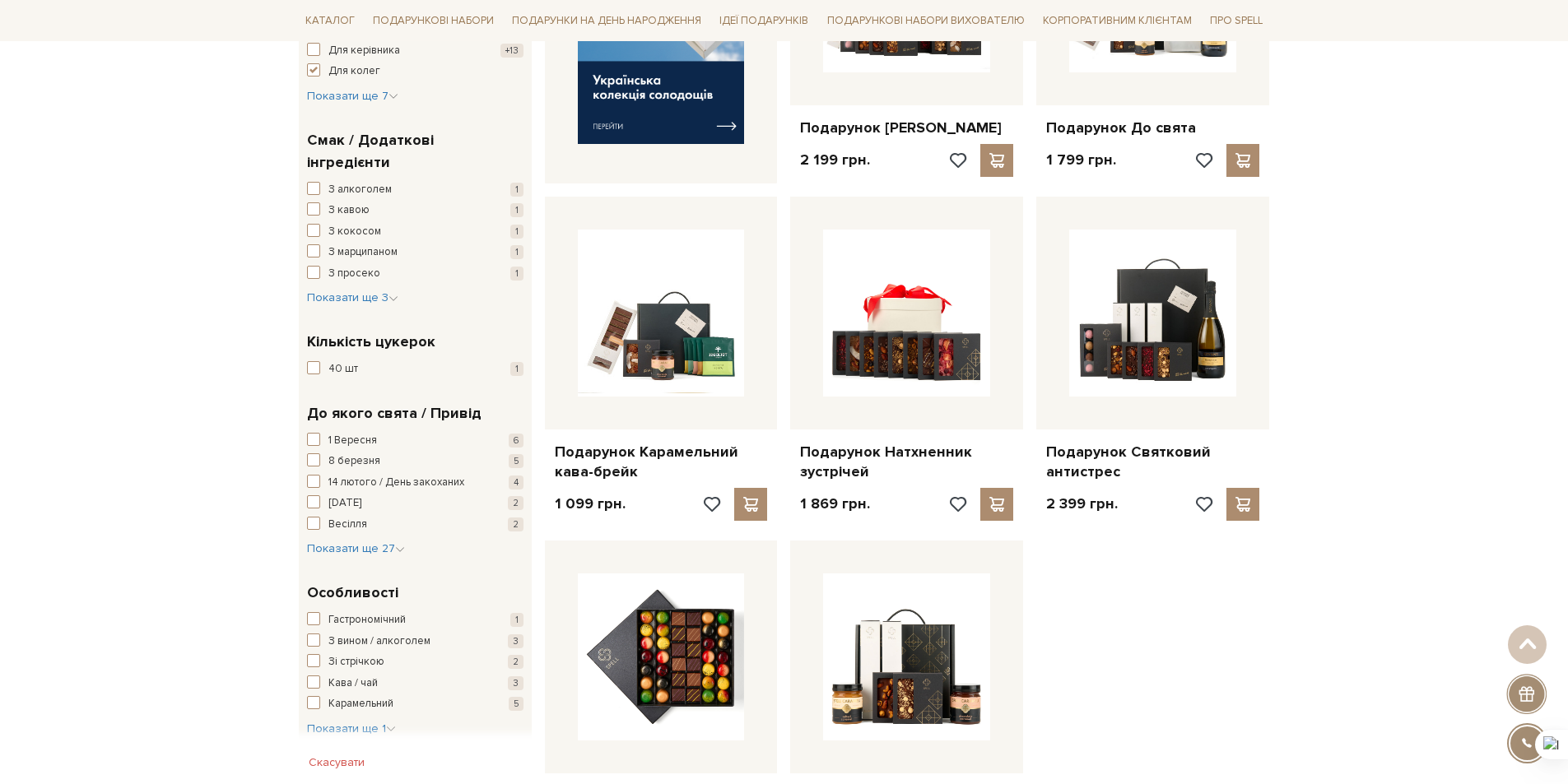
scroll to position [576, 0]
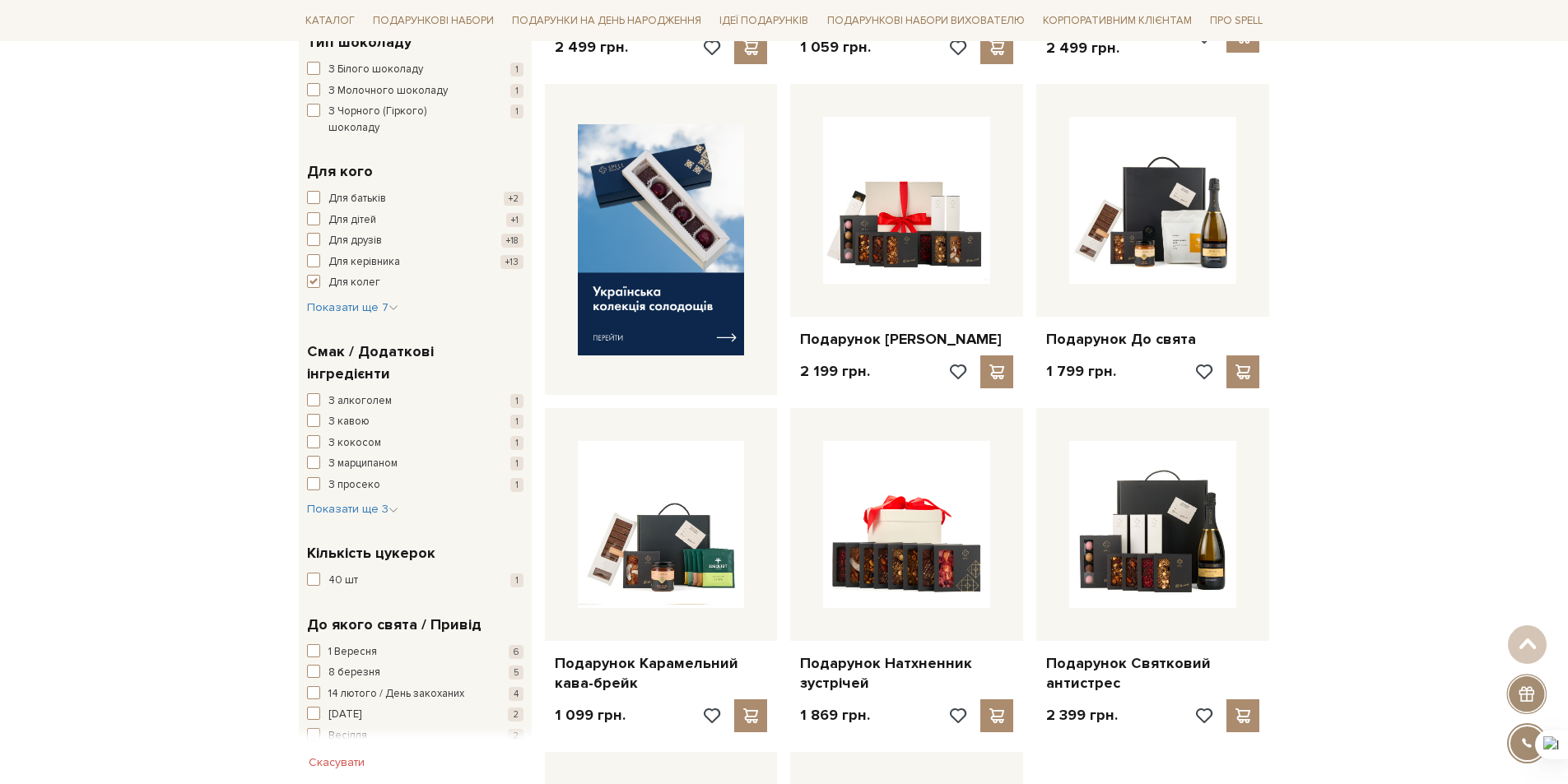
click at [351, 753] on span "Показати ще 27" at bounding box center [356, 759] width 98 height 14
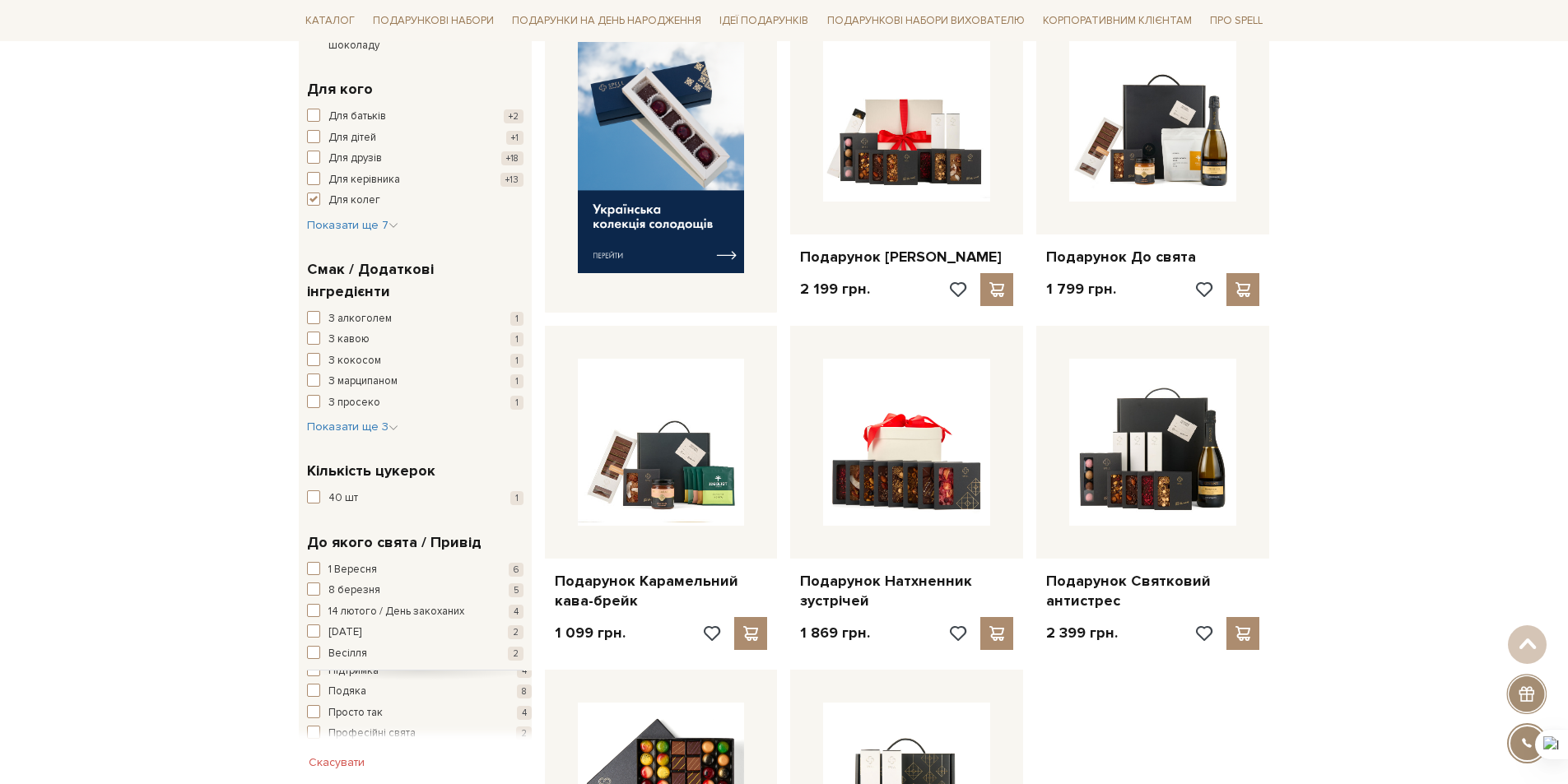
scroll to position [388, 0]
click at [313, 727] on span "button" at bounding box center [314, 733] width 13 height 13
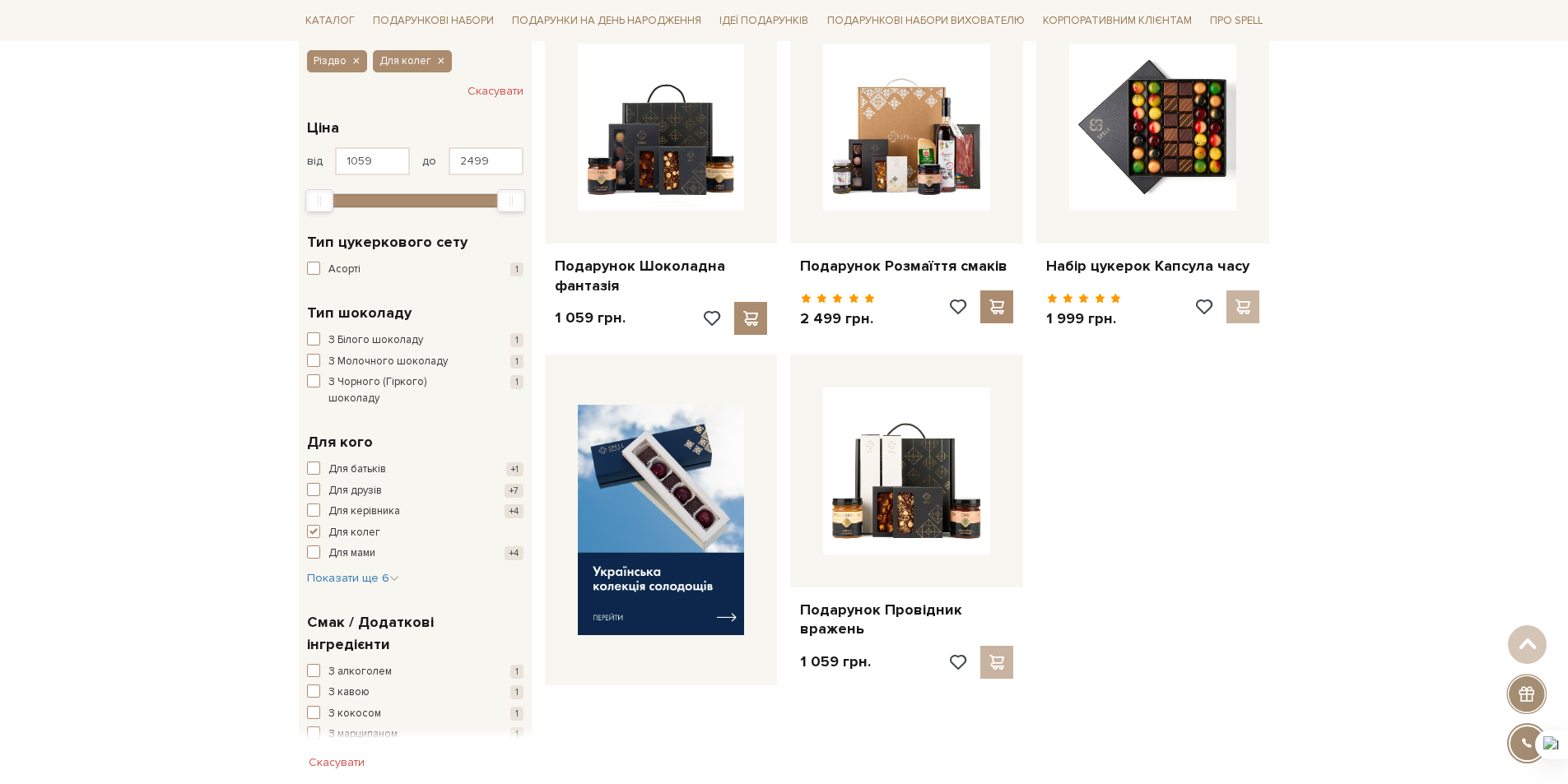
scroll to position [329, 0]
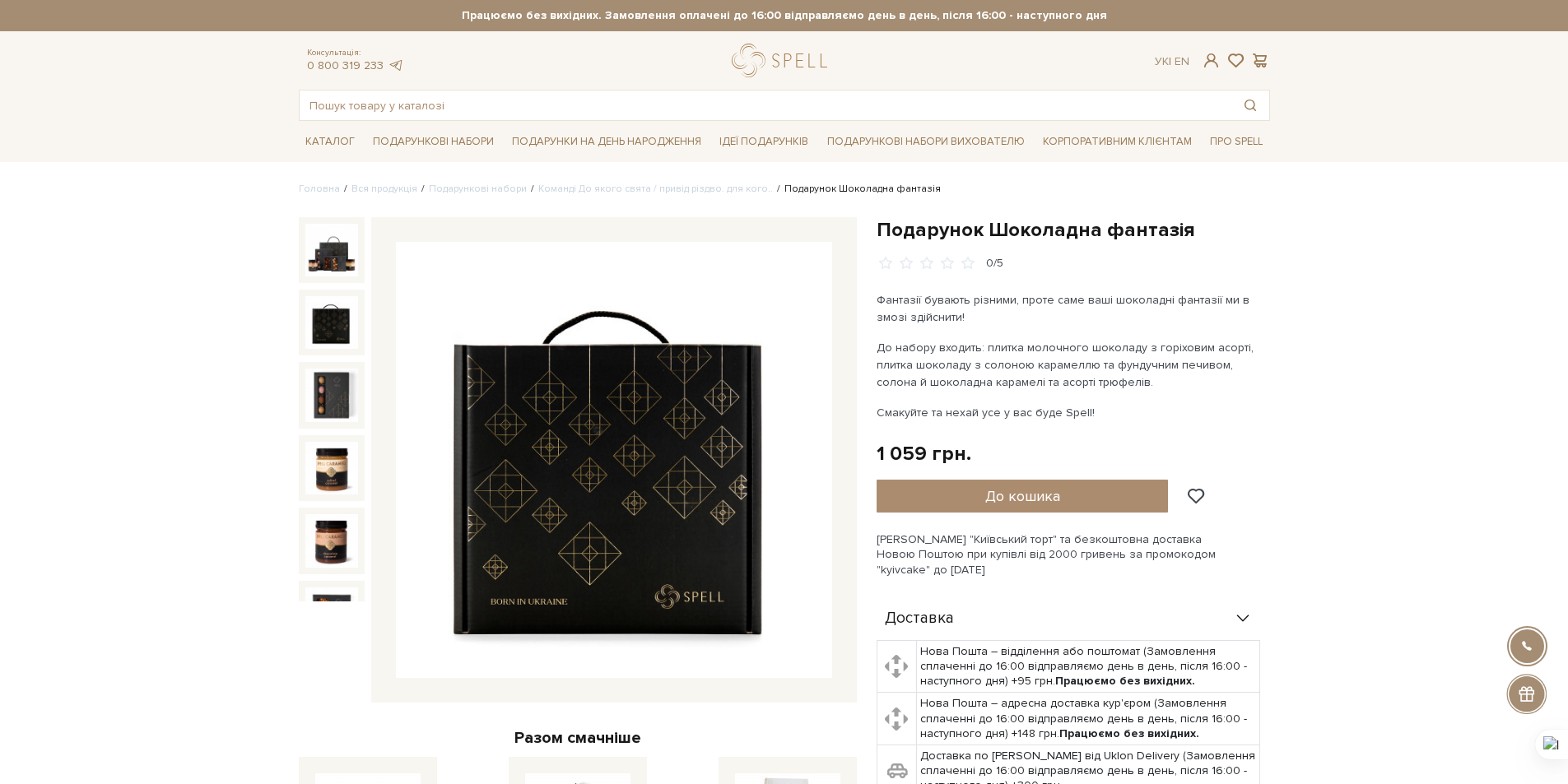
click at [327, 325] on img at bounding box center [332, 323] width 53 height 53
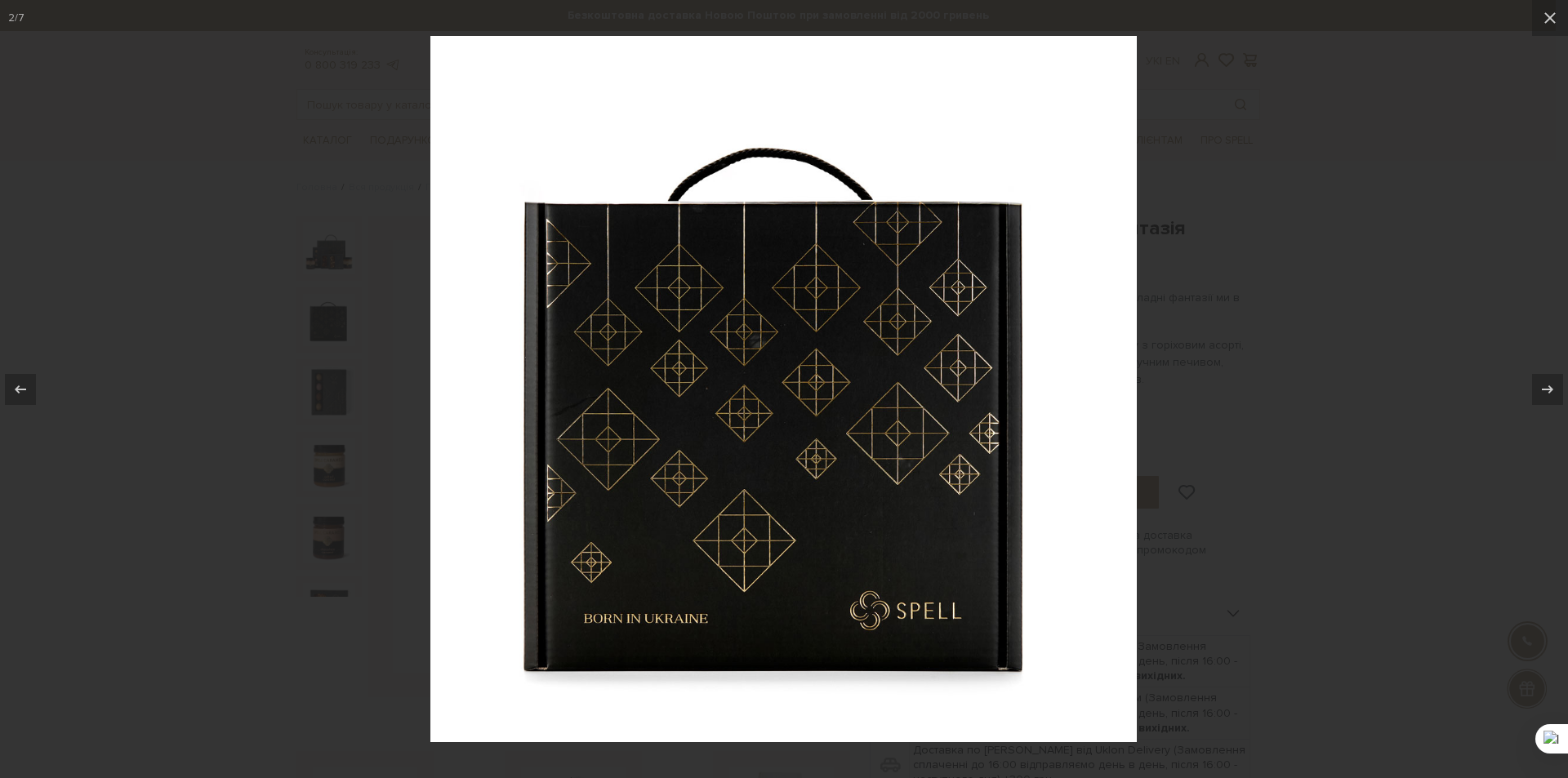
click at [1297, 408] on div at bounding box center [784, 389] width 1568 height 778
